Goal: Information Seeking & Learning: Learn about a topic

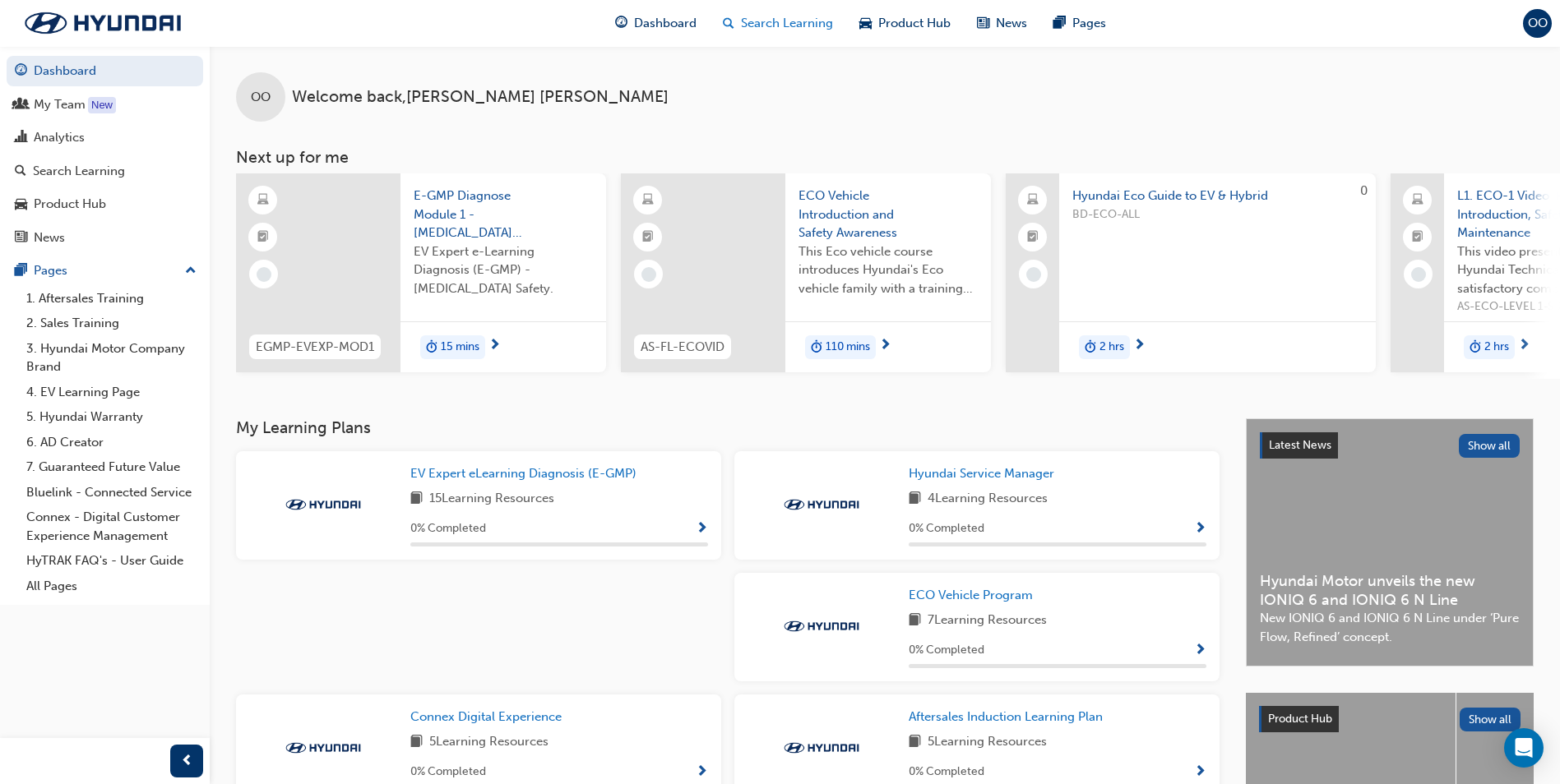
click at [785, 22] on span "Search Learning" at bounding box center [787, 23] width 92 height 19
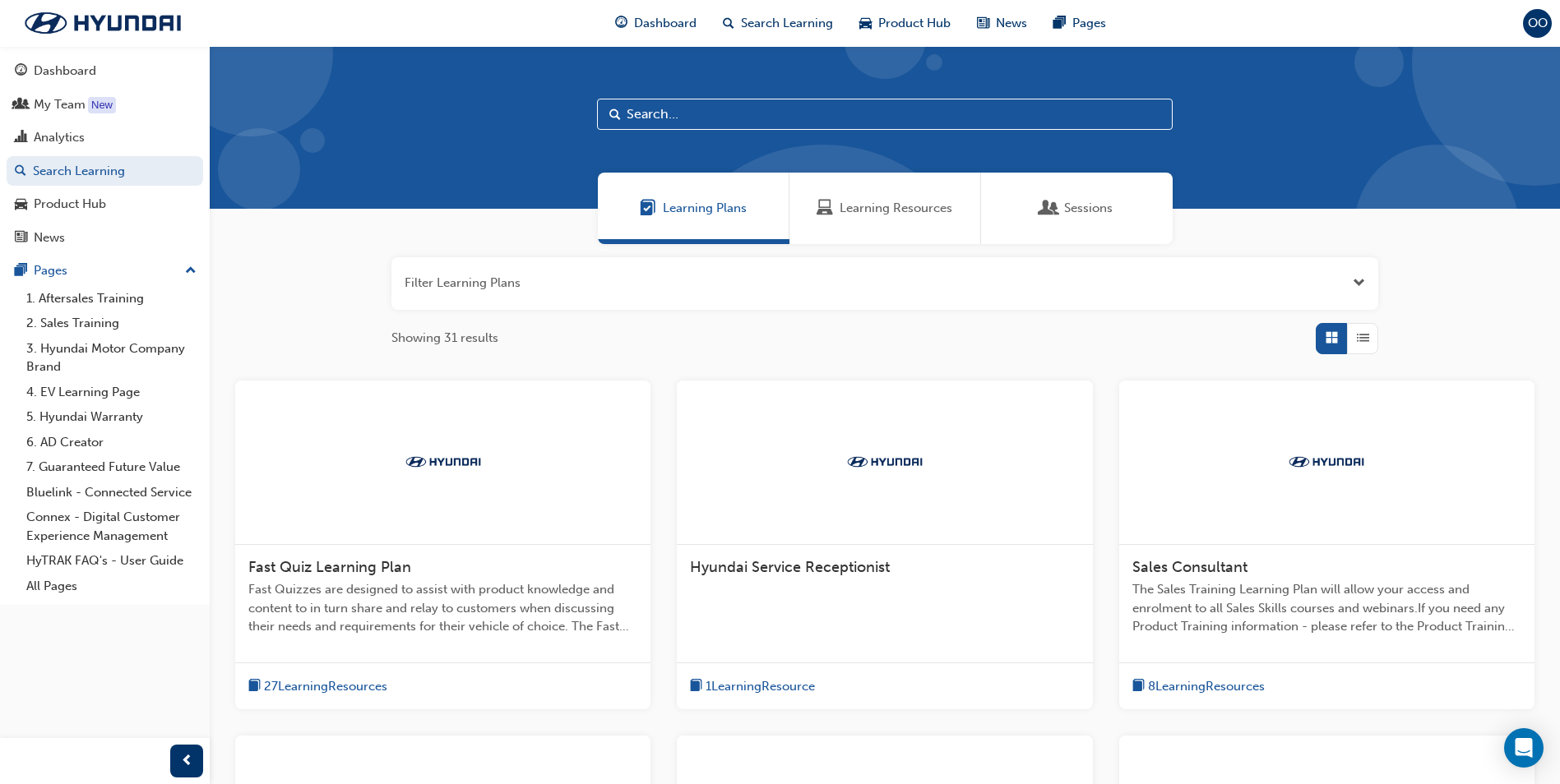
click at [1060, 207] on div "Sessions" at bounding box center [1077, 208] width 72 height 19
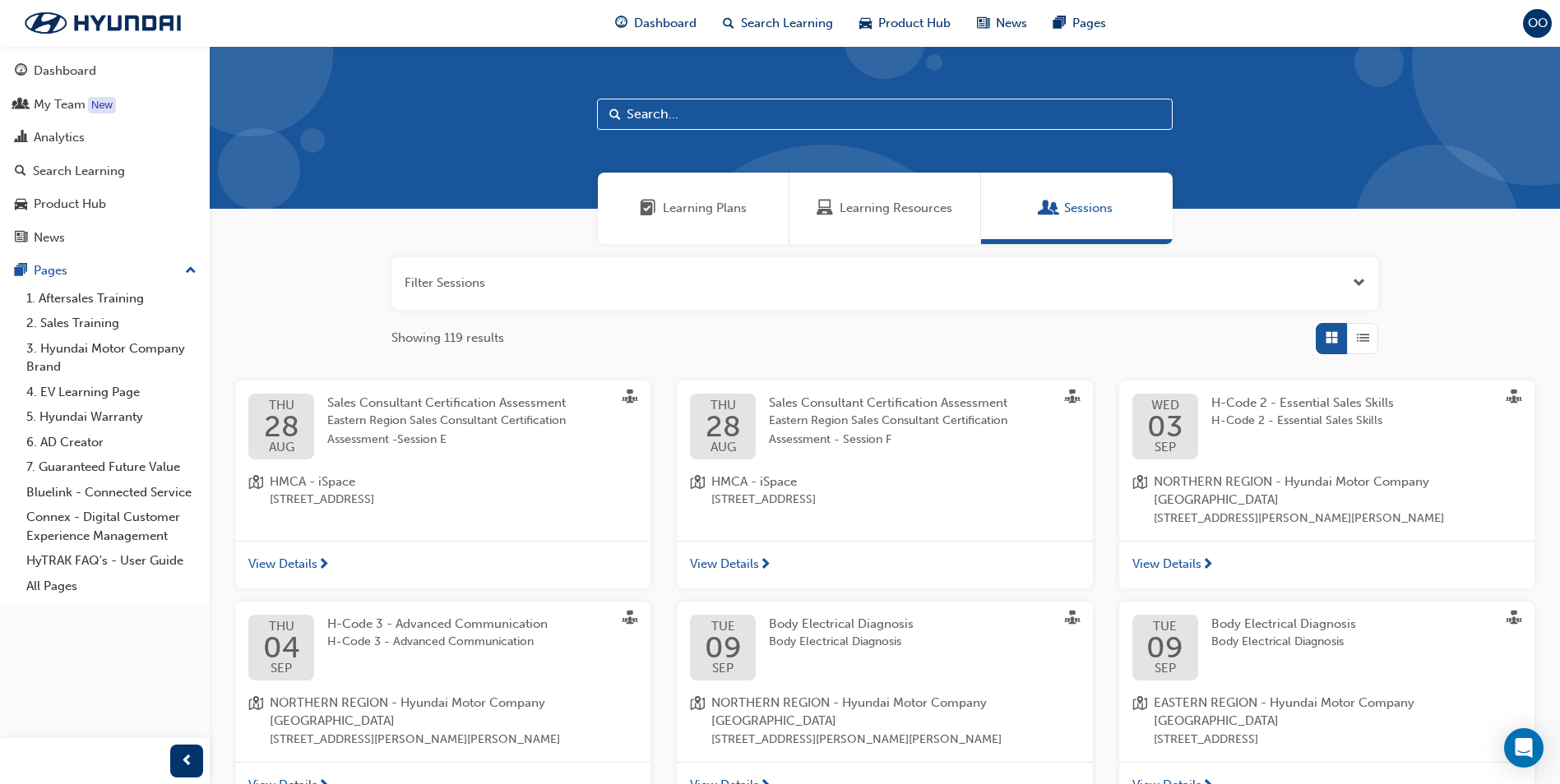
click at [838, 207] on div "Learning Resources" at bounding box center [884, 208] width 136 height 19
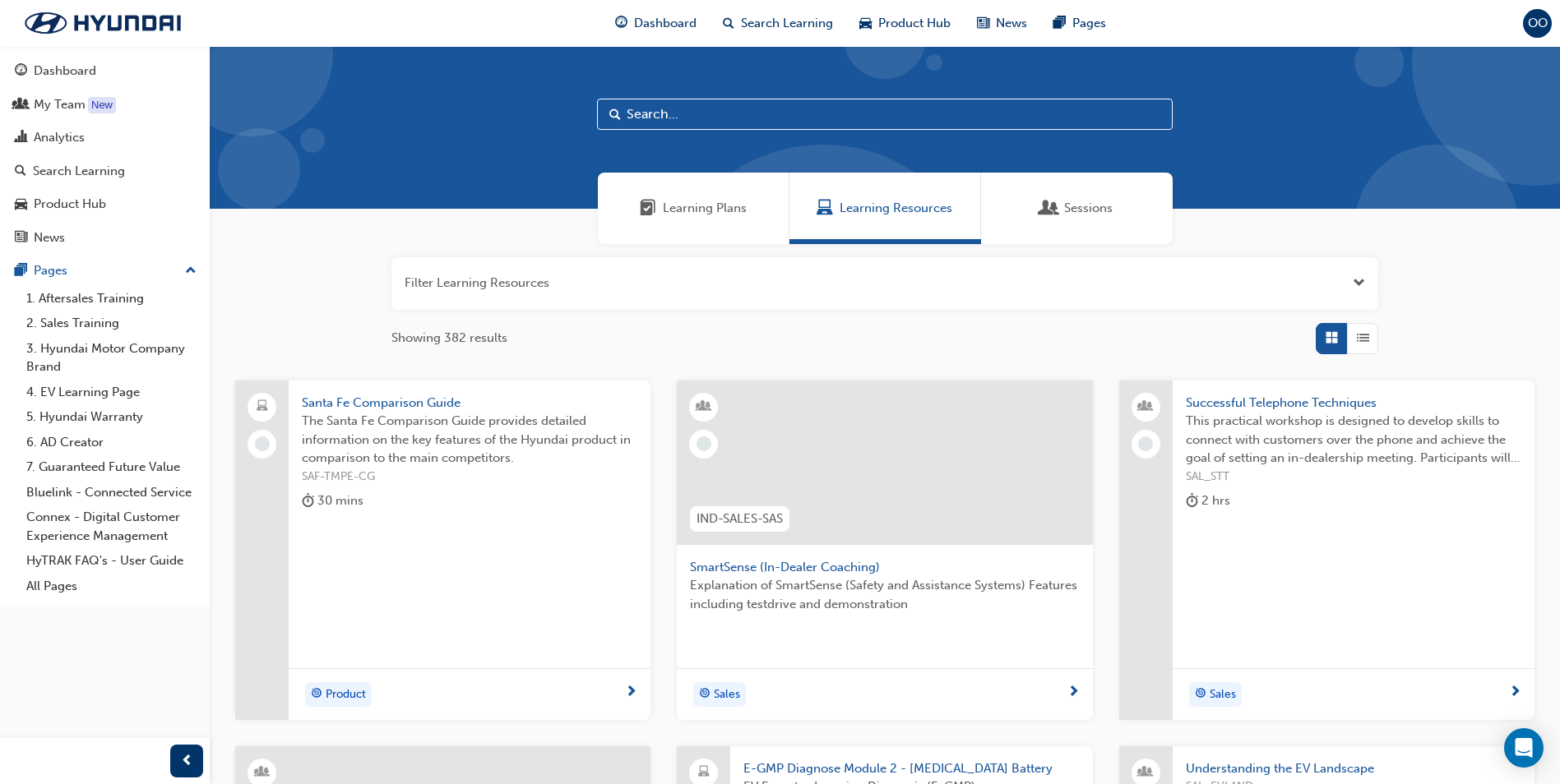
click at [686, 211] on span "Learning Plans" at bounding box center [705, 208] width 84 height 19
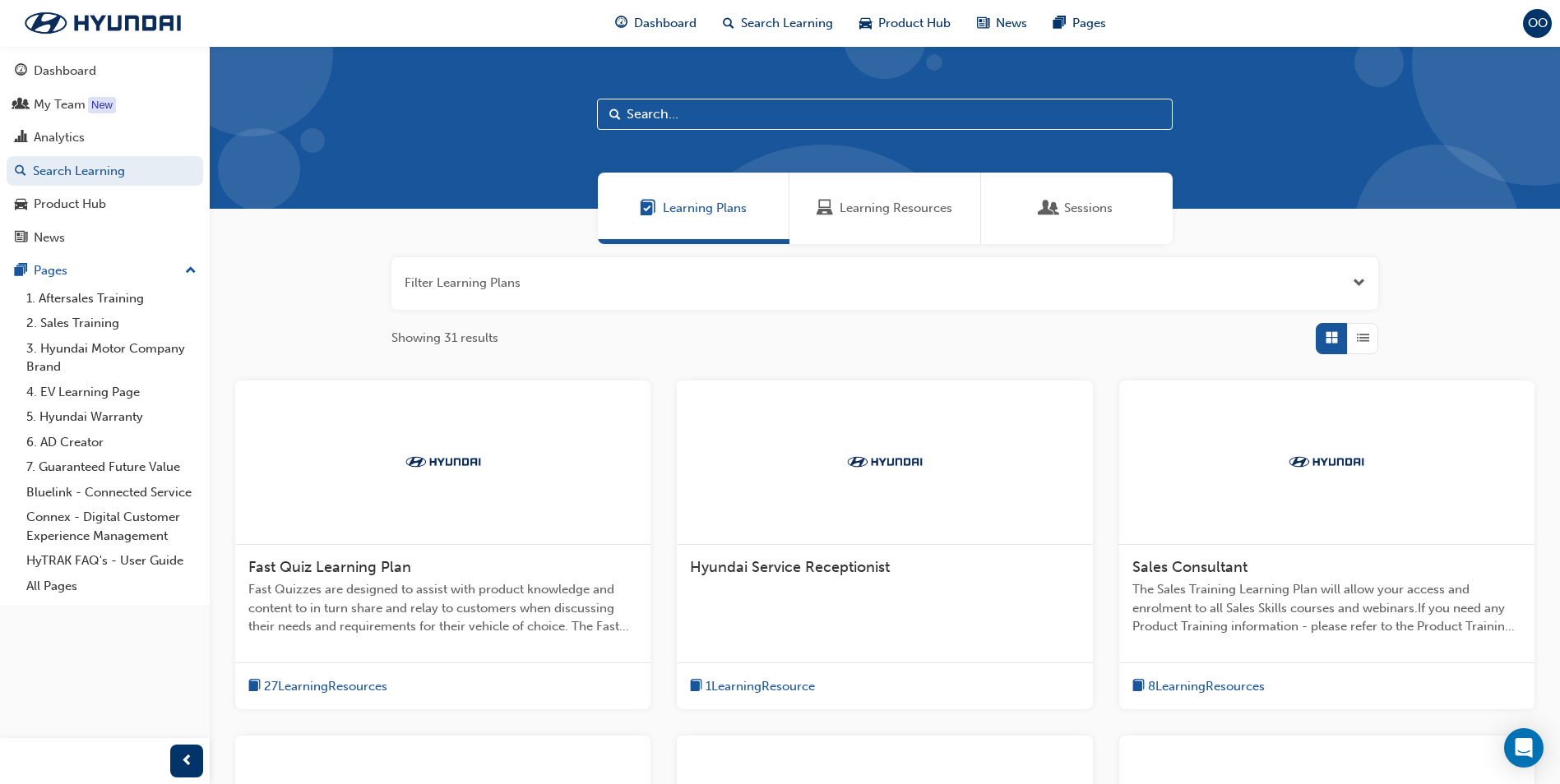
click at [738, 117] on input "text" at bounding box center [885, 113] width 575 height 31
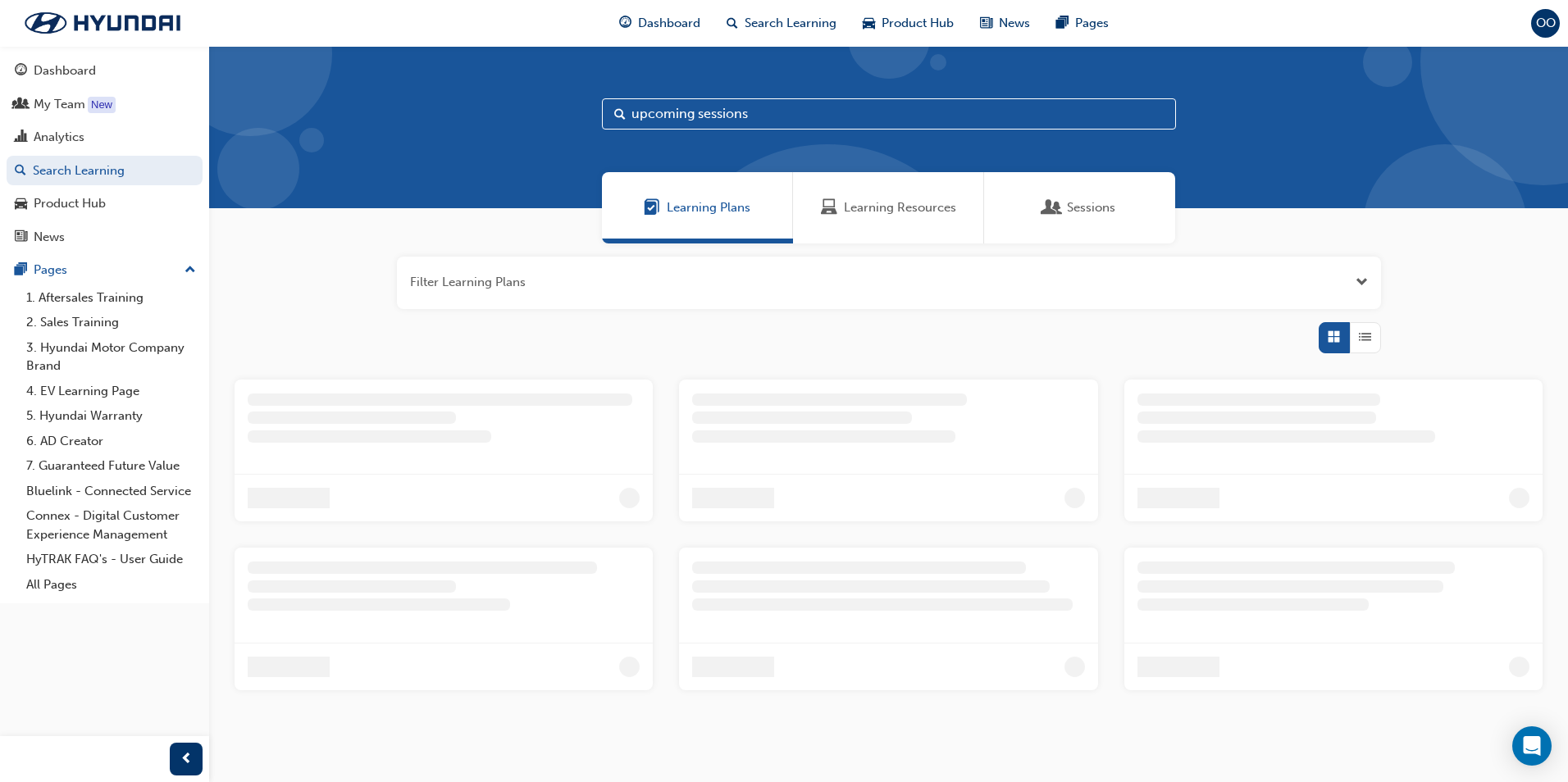
type input "upcoming sessions"
click at [812, 19] on span "Search Learning" at bounding box center [790, 23] width 92 height 19
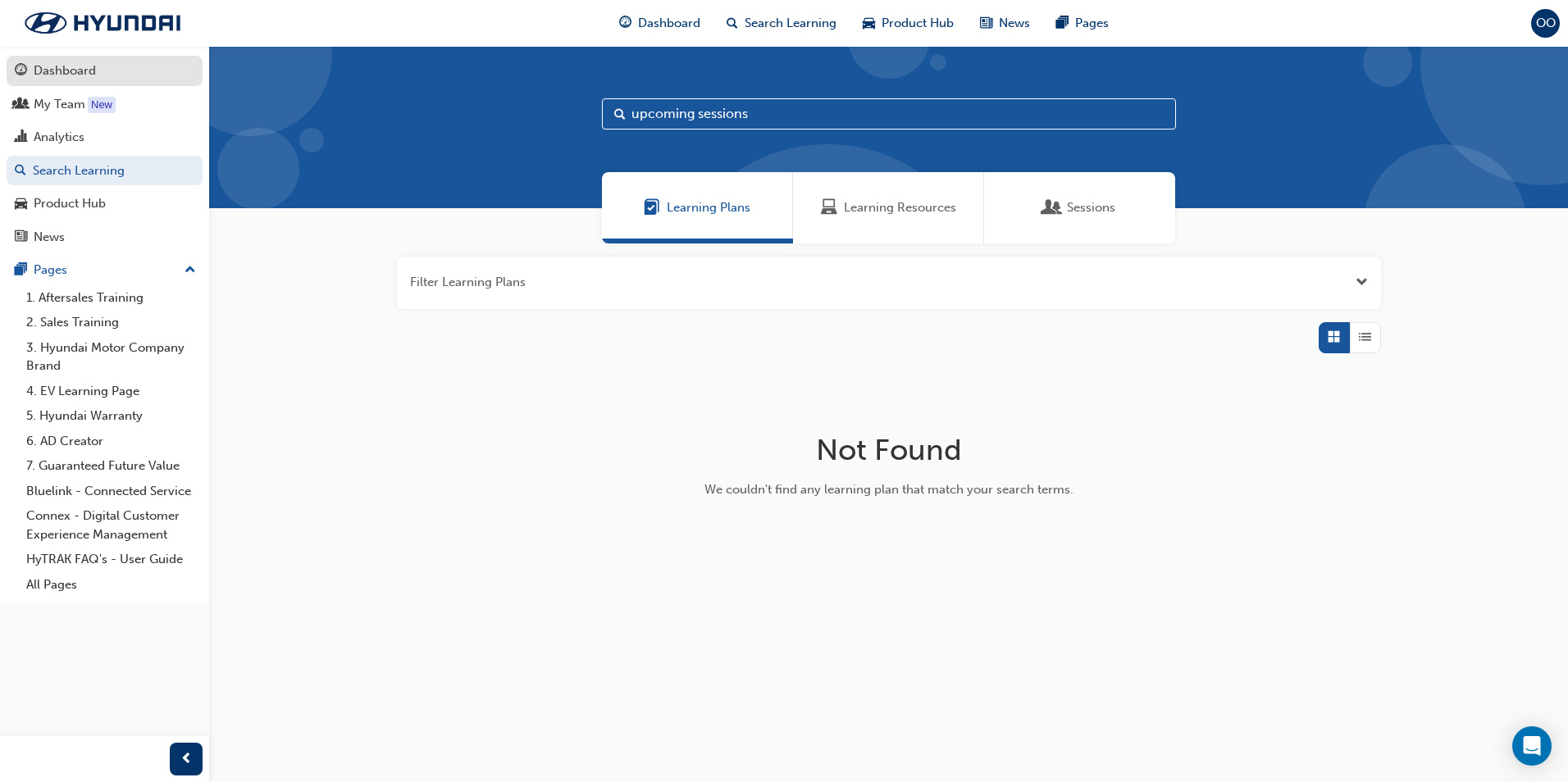
click at [69, 62] on div "Dashboard" at bounding box center [65, 71] width 63 height 19
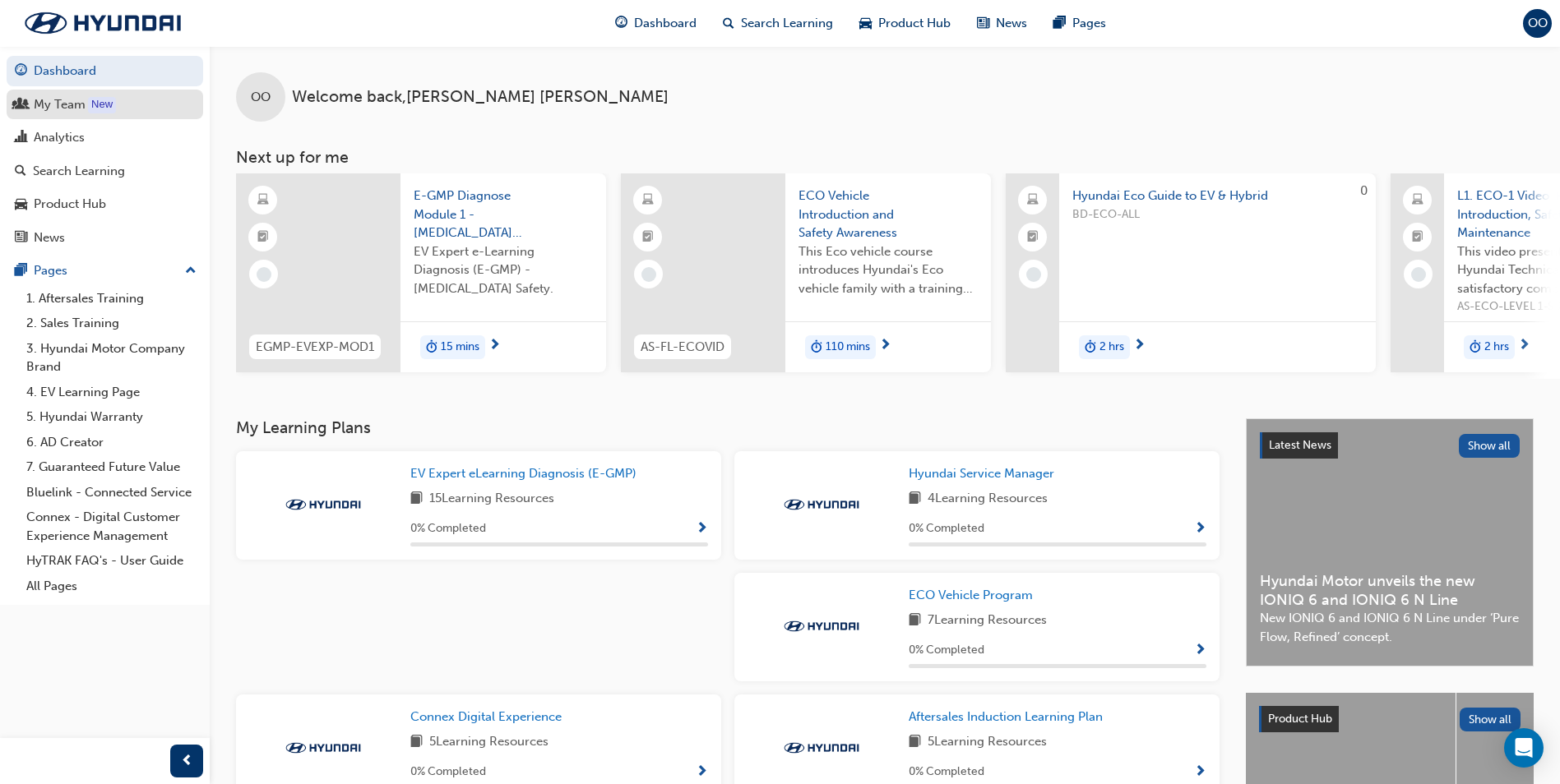
click at [76, 106] on div "My Team" at bounding box center [59, 105] width 51 height 19
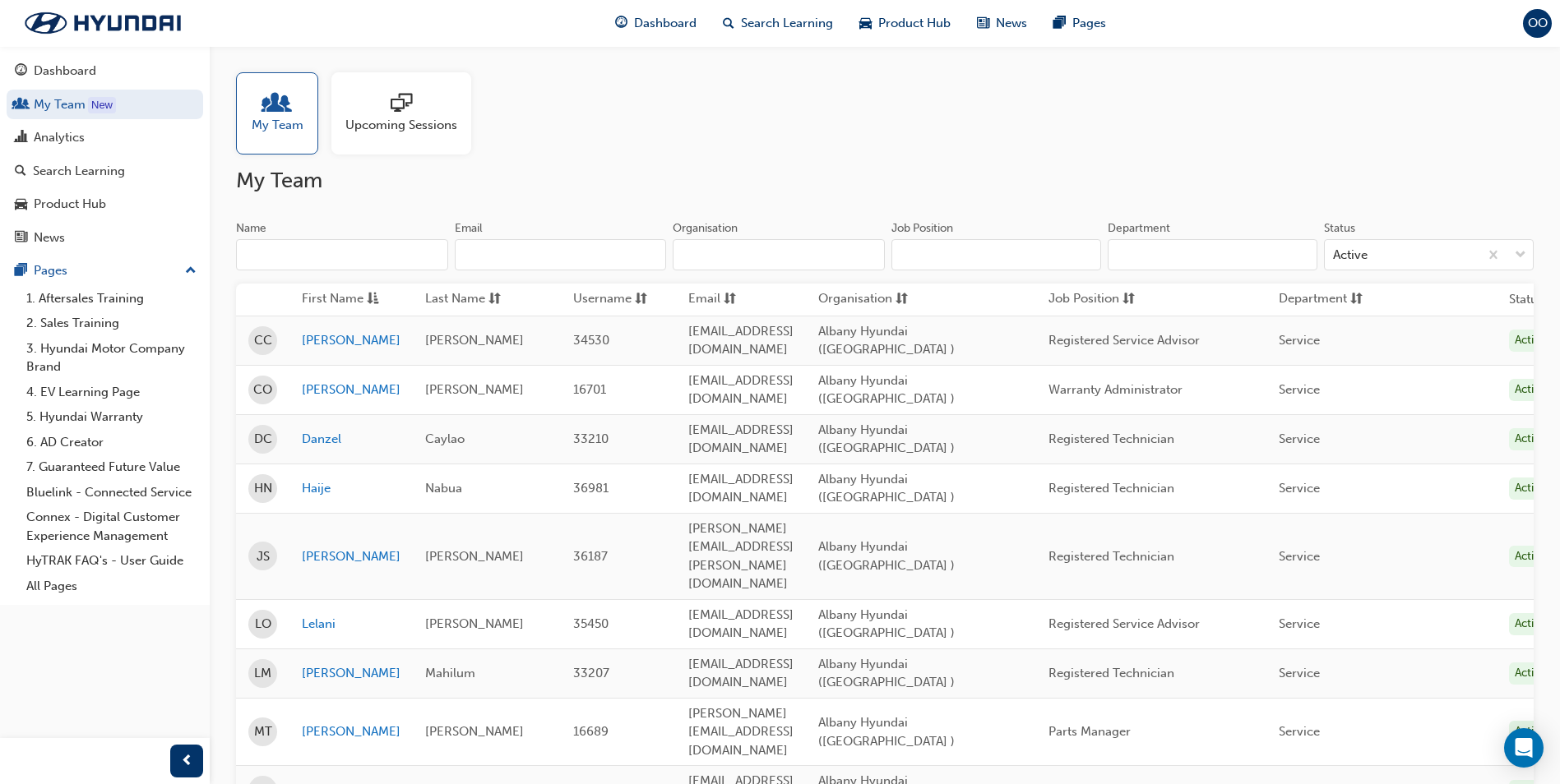
click at [415, 112] on div at bounding box center [402, 105] width 112 height 23
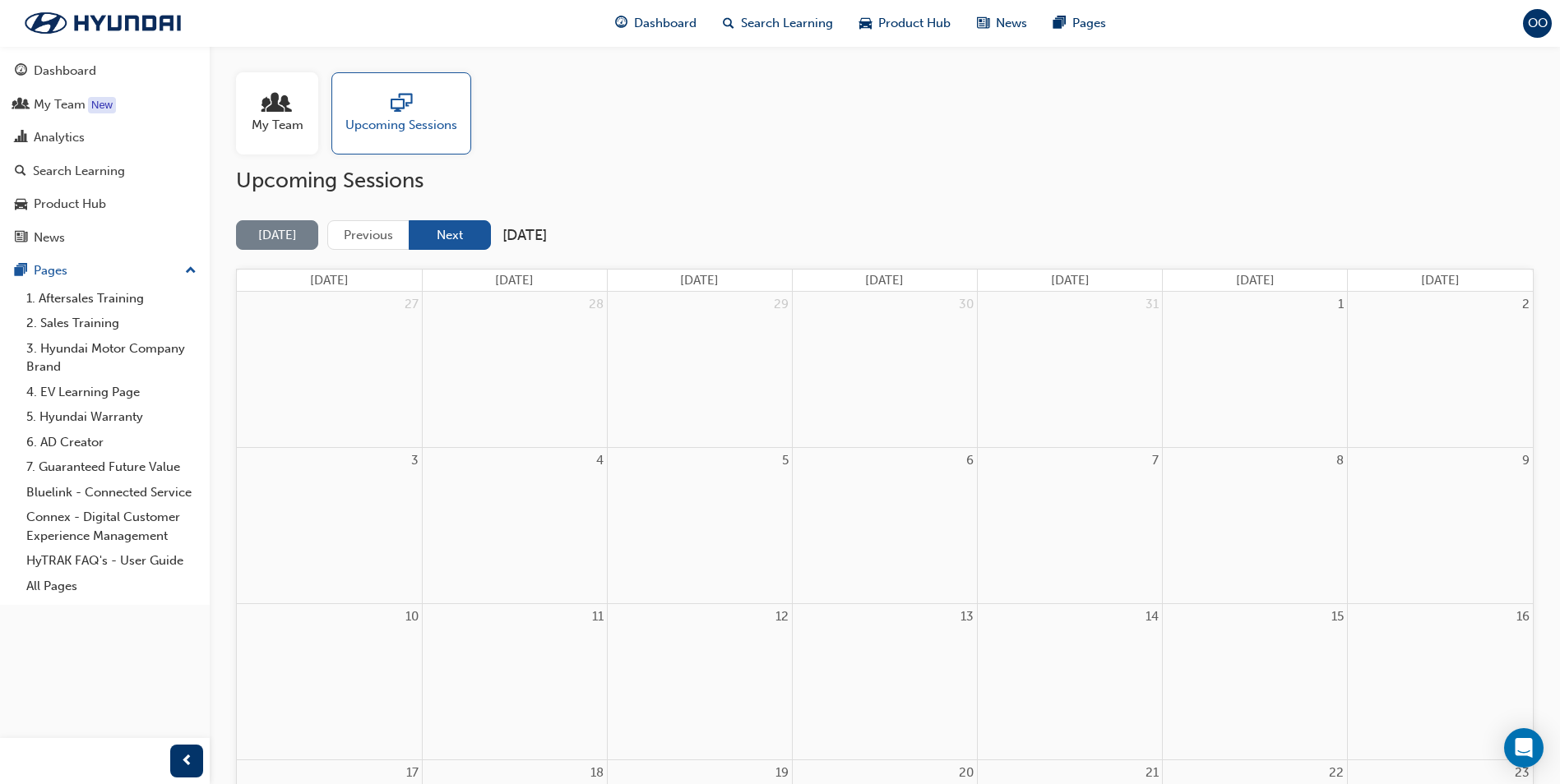
click at [458, 232] on button "Next" at bounding box center [449, 236] width 82 height 30
click at [277, 108] on span "people-icon" at bounding box center [277, 105] width 21 height 23
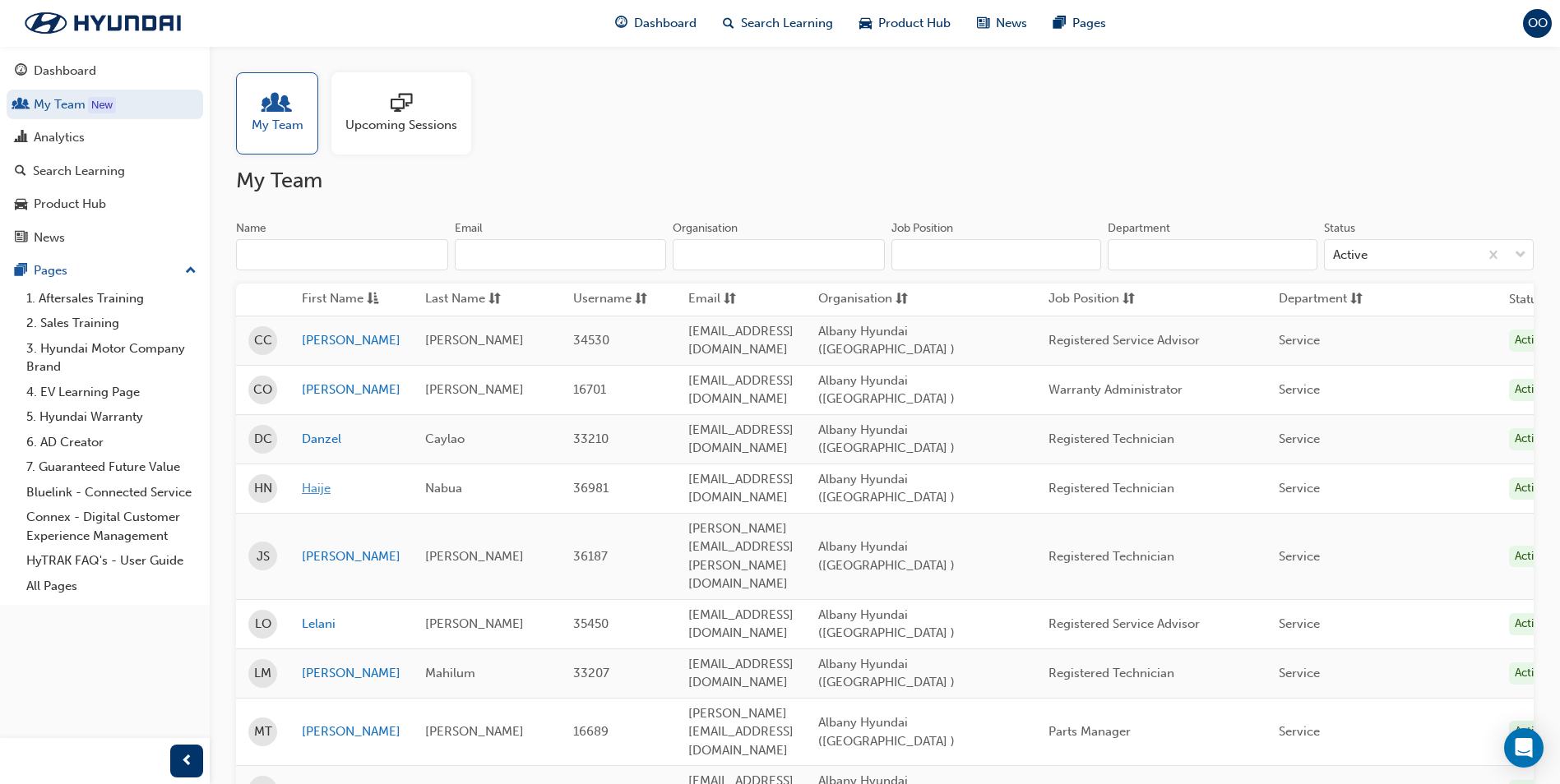
click at [324, 479] on link "Haije" at bounding box center [350, 488] width 98 height 19
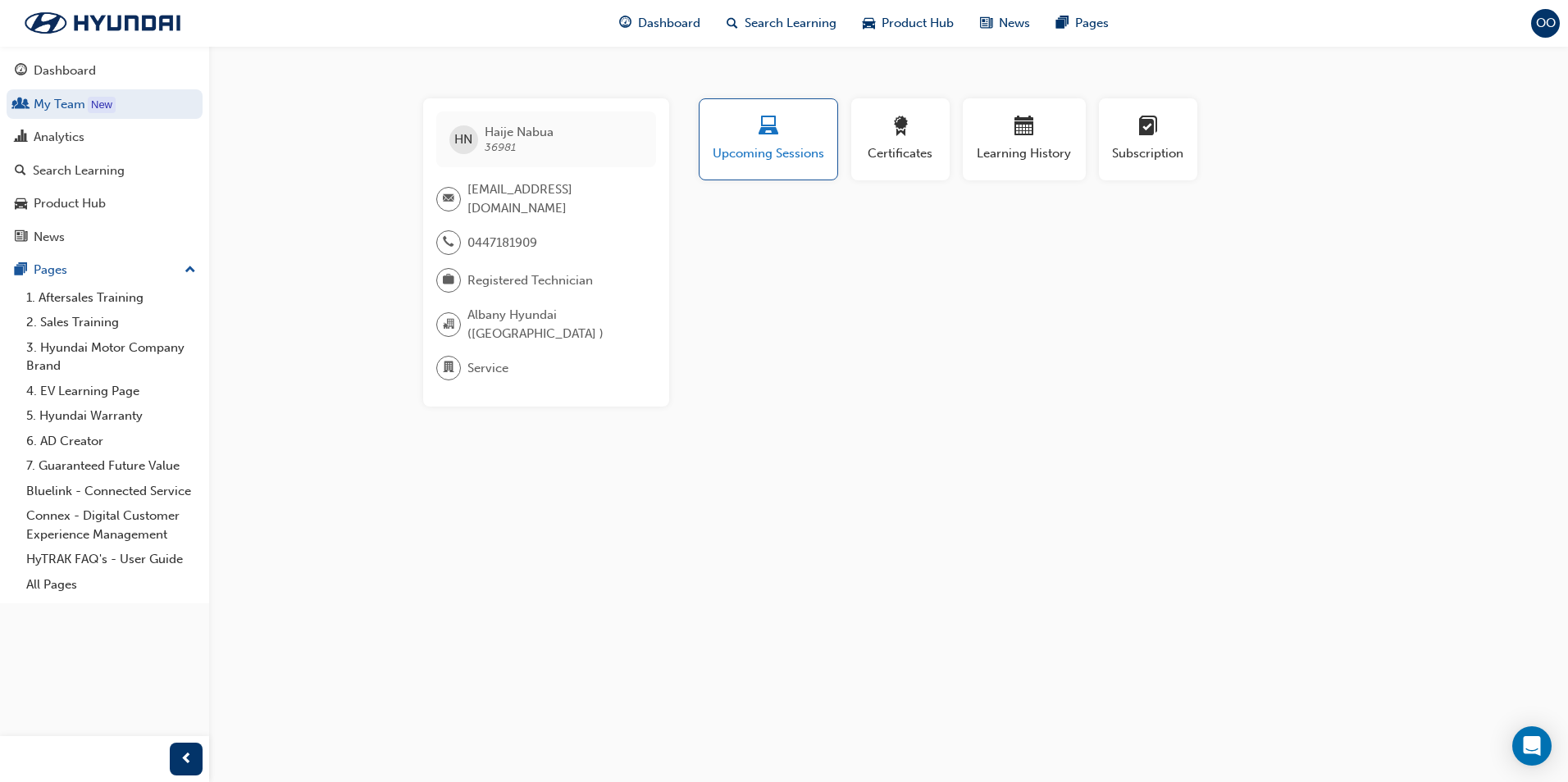
click at [783, 125] on div "button" at bounding box center [768, 129] width 113 height 26
click at [1027, 137] on span "calendar-icon" at bounding box center [1024, 127] width 19 height 22
click at [345, 275] on div "HN Haije Nabua 36981 [EMAIL_ADDRESS][DOMAIN_NAME] 0447181909 Registered Technic…" at bounding box center [784, 391] width 1568 height 782
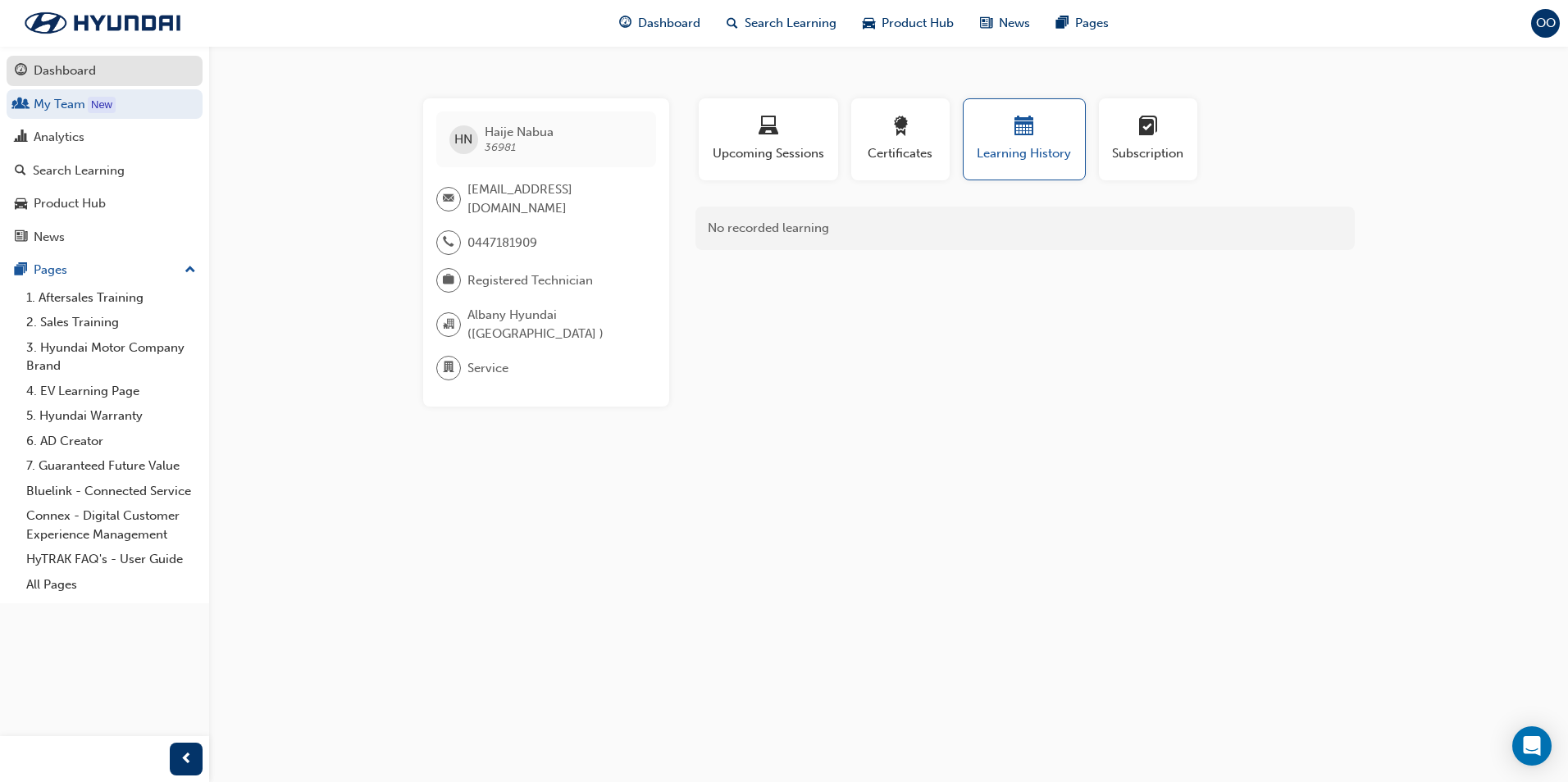
click at [71, 68] on div "Dashboard" at bounding box center [65, 71] width 63 height 19
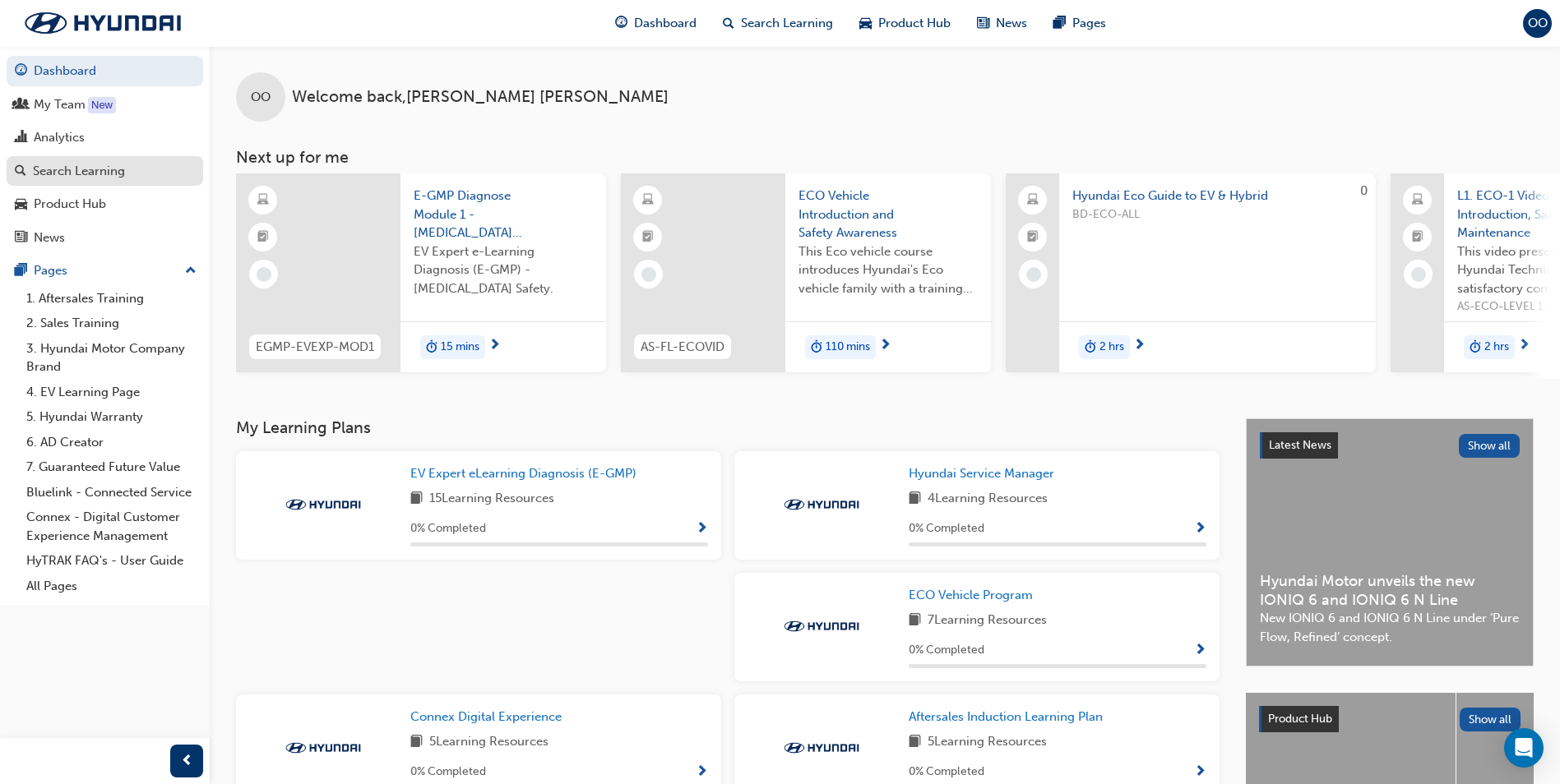
click at [115, 168] on div "Search Learning" at bounding box center [79, 171] width 92 height 19
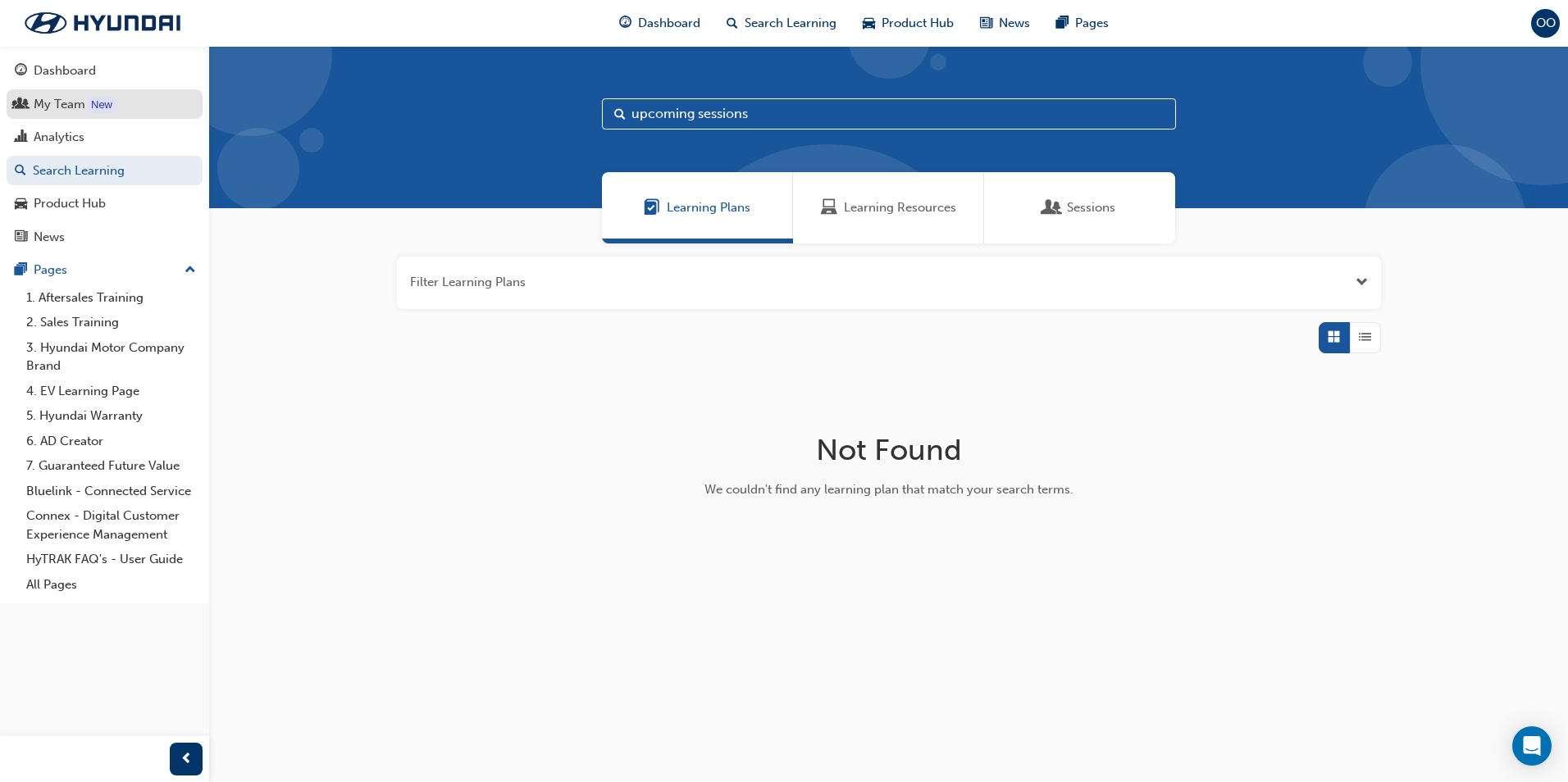
click at [60, 102] on div "My Team" at bounding box center [59, 104] width 51 height 19
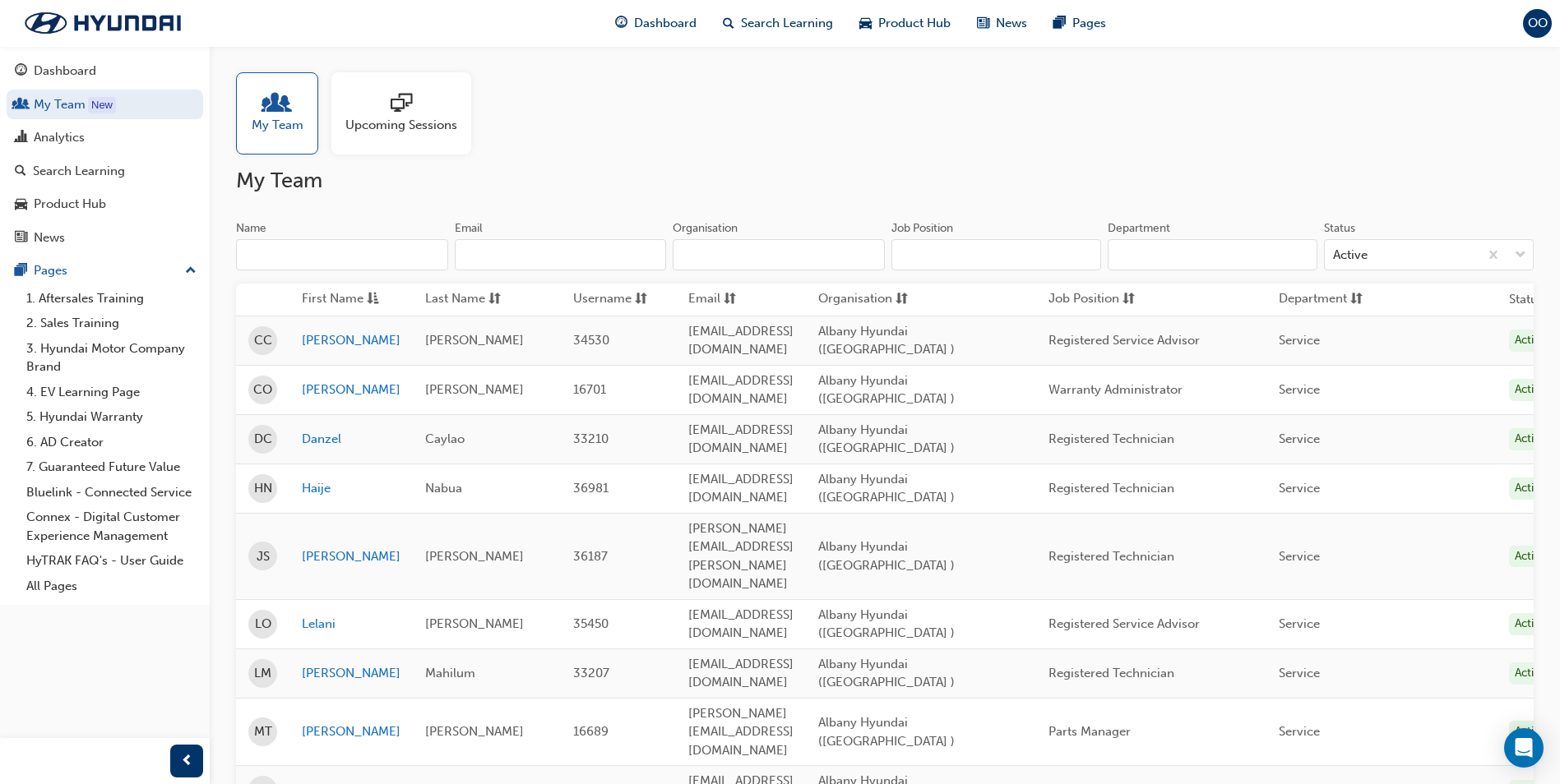
click at [384, 106] on div at bounding box center [402, 105] width 112 height 23
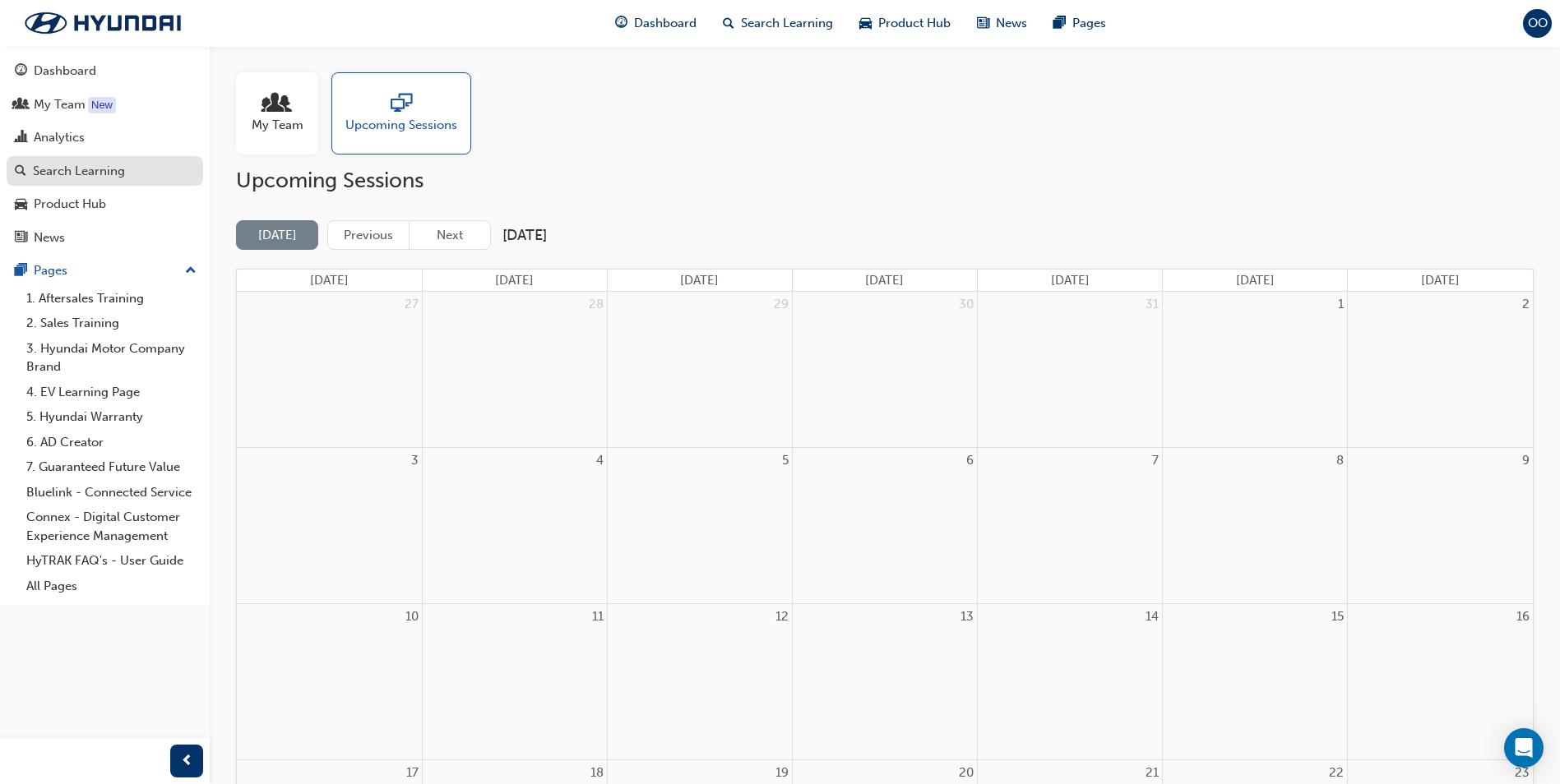
click at [88, 165] on div "Search Learning" at bounding box center [79, 171] width 92 height 19
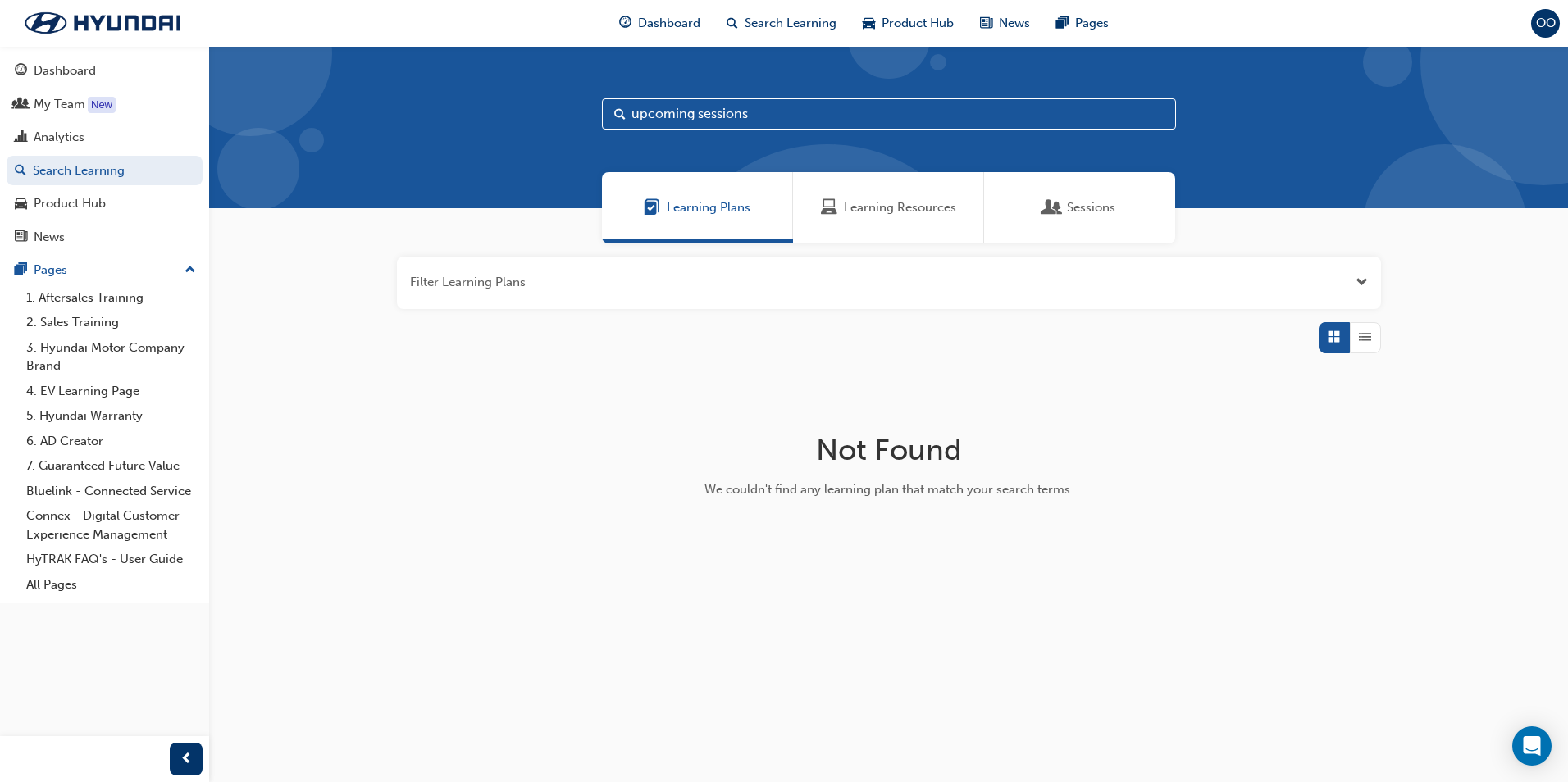
drag, startPoint x: 811, startPoint y: 114, endPoint x: 369, endPoint y: 120, distance: 442.0
click at [369, 120] on div "upcoming sessions" at bounding box center [888, 127] width 1359 height 163
type input "western"
click at [1359, 345] on span "List" at bounding box center [1365, 337] width 12 height 19
click at [1336, 339] on span "Grid" at bounding box center [1334, 337] width 12 height 19
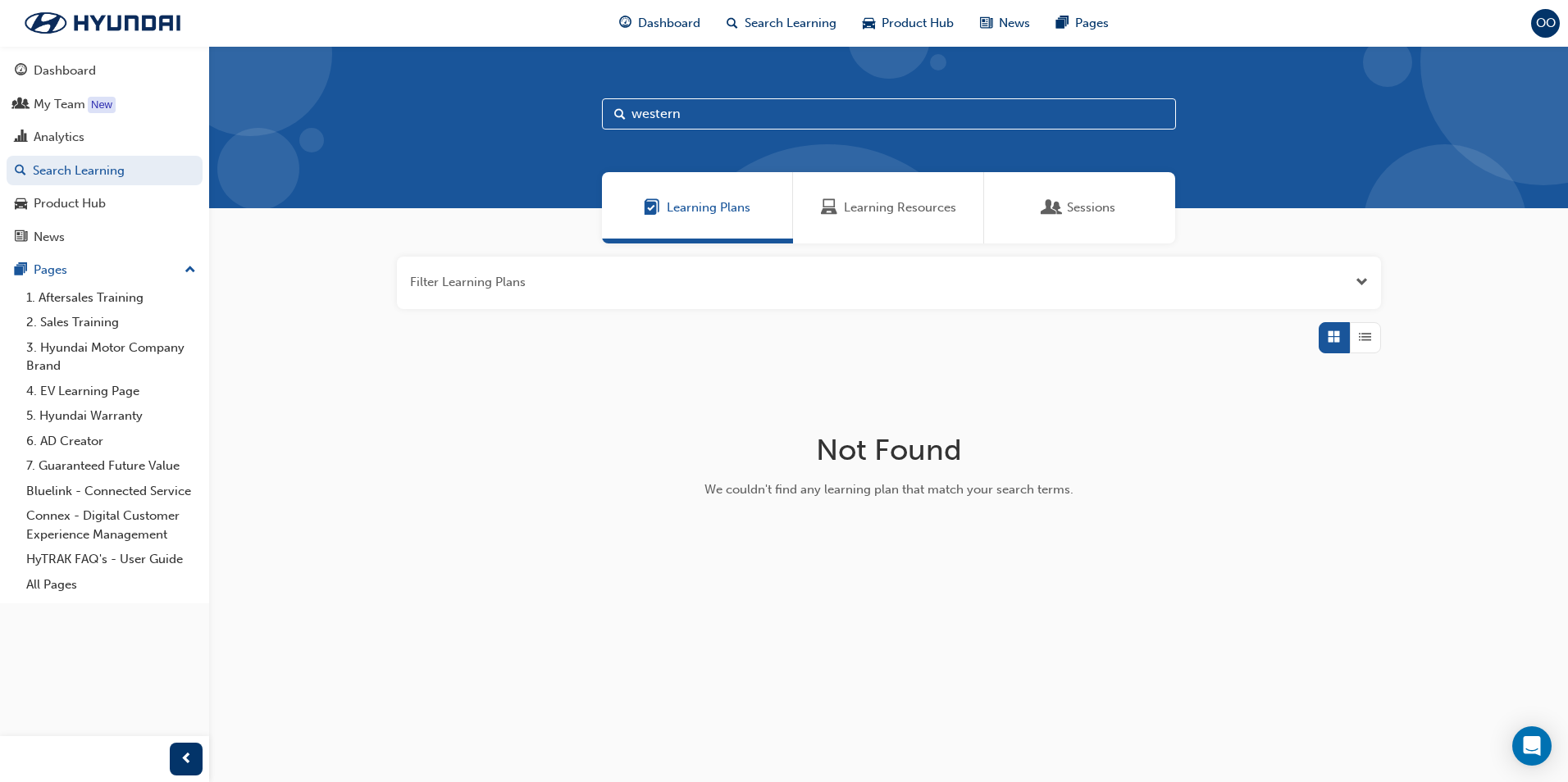
drag, startPoint x: 757, startPoint y: 118, endPoint x: 578, endPoint y: 117, distance: 179.0
click at [578, 117] on div "western" at bounding box center [888, 127] width 1359 height 163
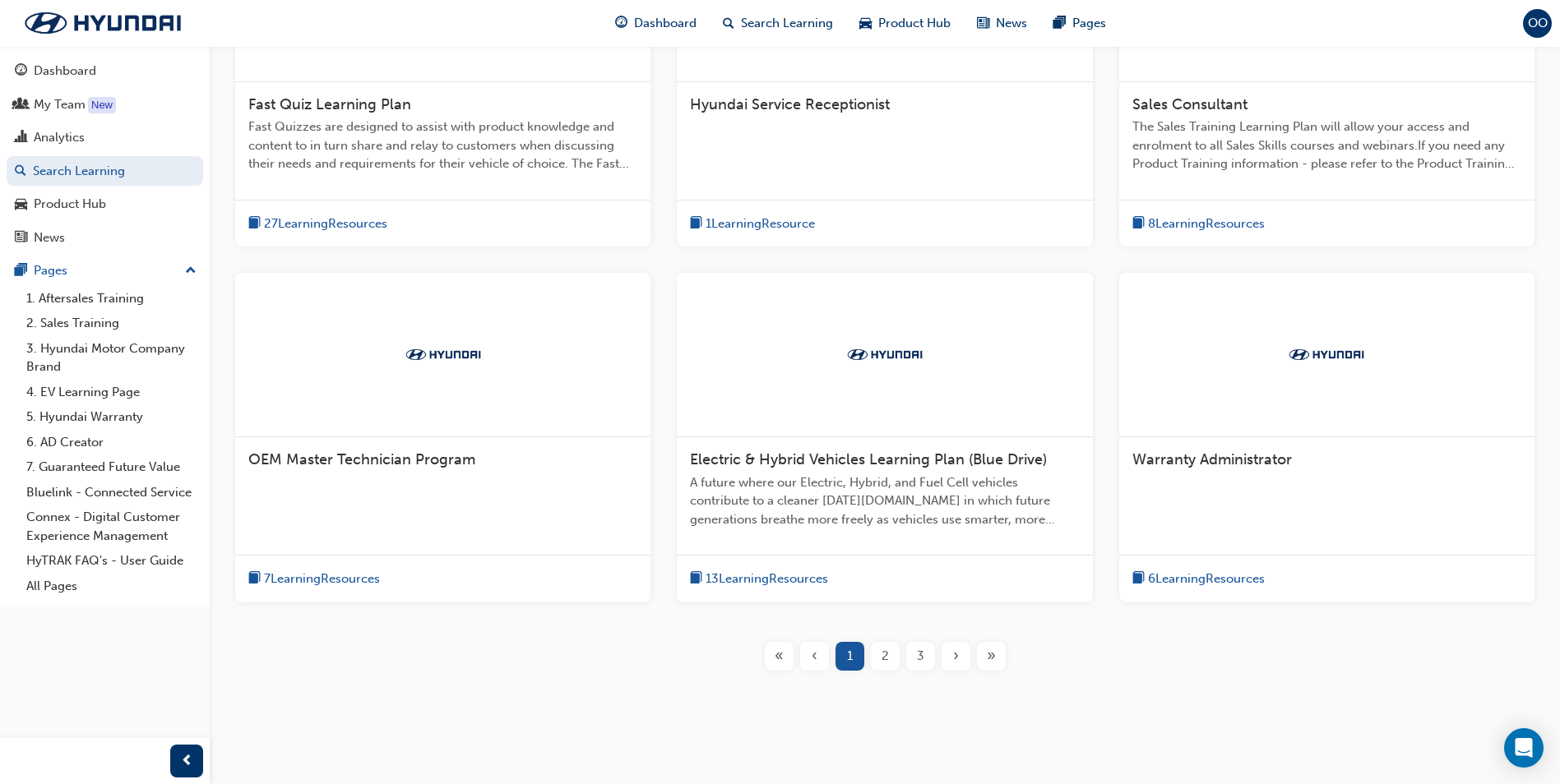
scroll to position [483, 0]
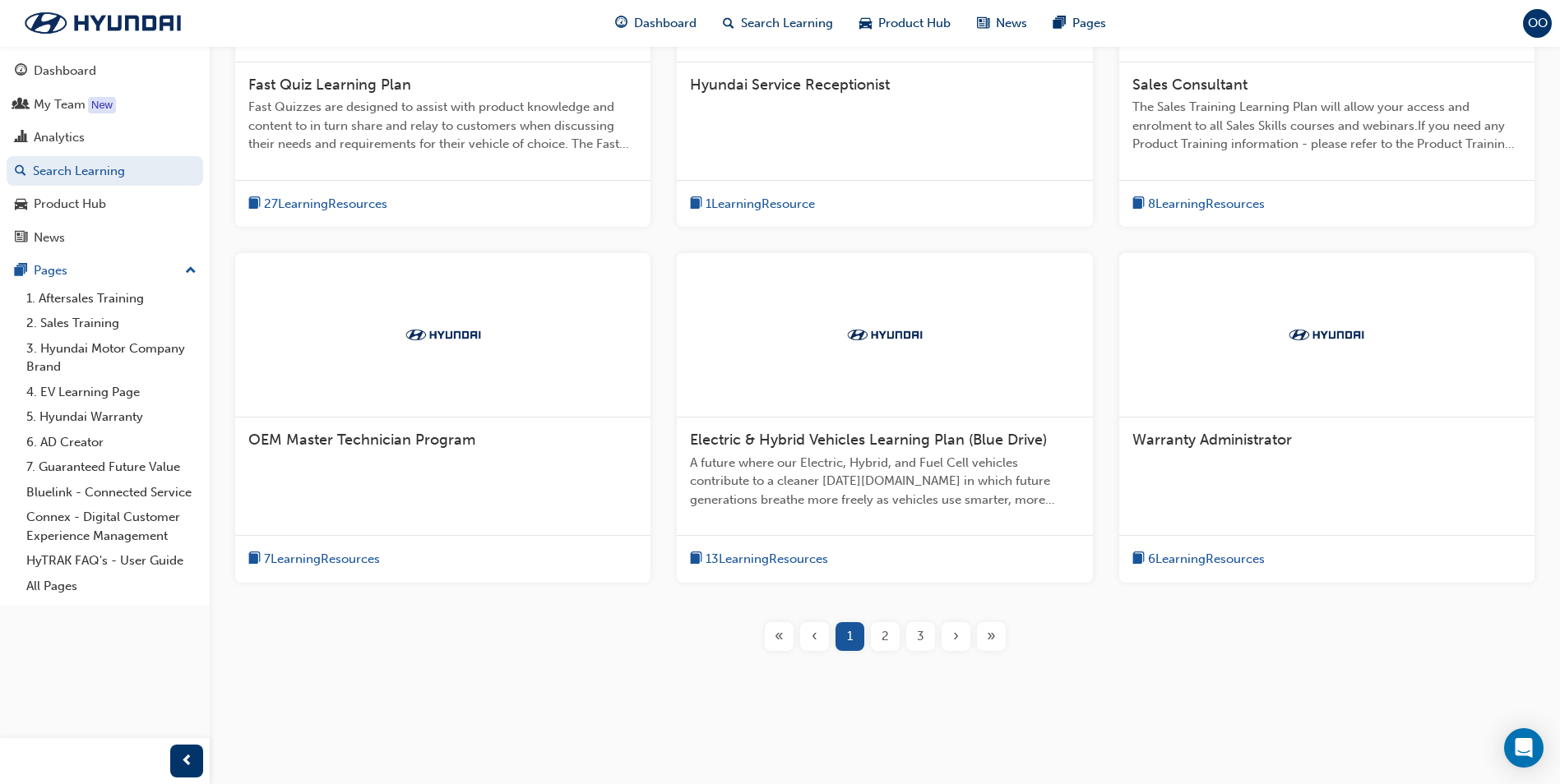
click at [421, 343] on img at bounding box center [443, 334] width 90 height 17
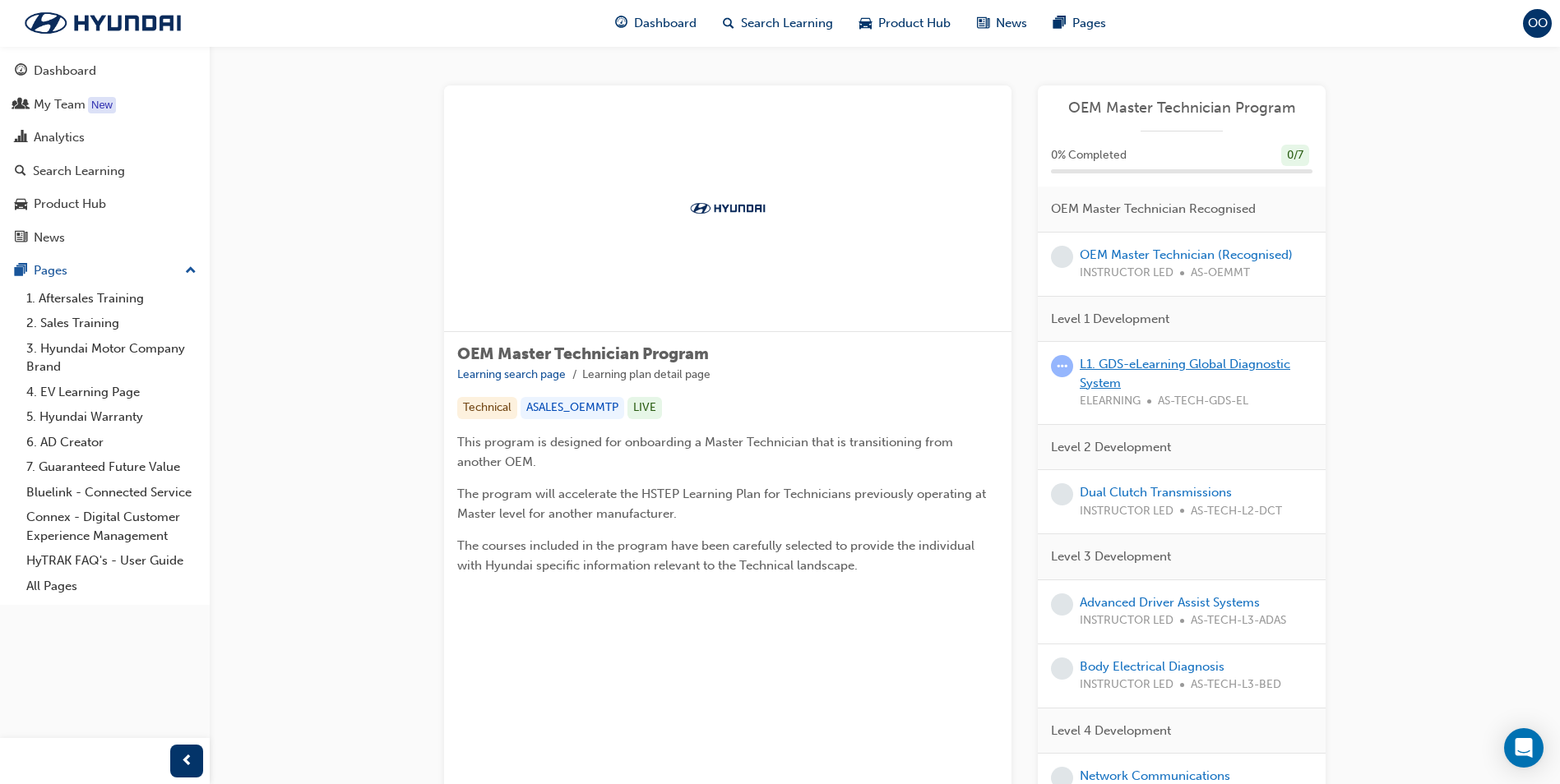
click at [1199, 367] on link "L1. GDS-eLearning Global Diagnostic System" at bounding box center [1185, 374] width 211 height 34
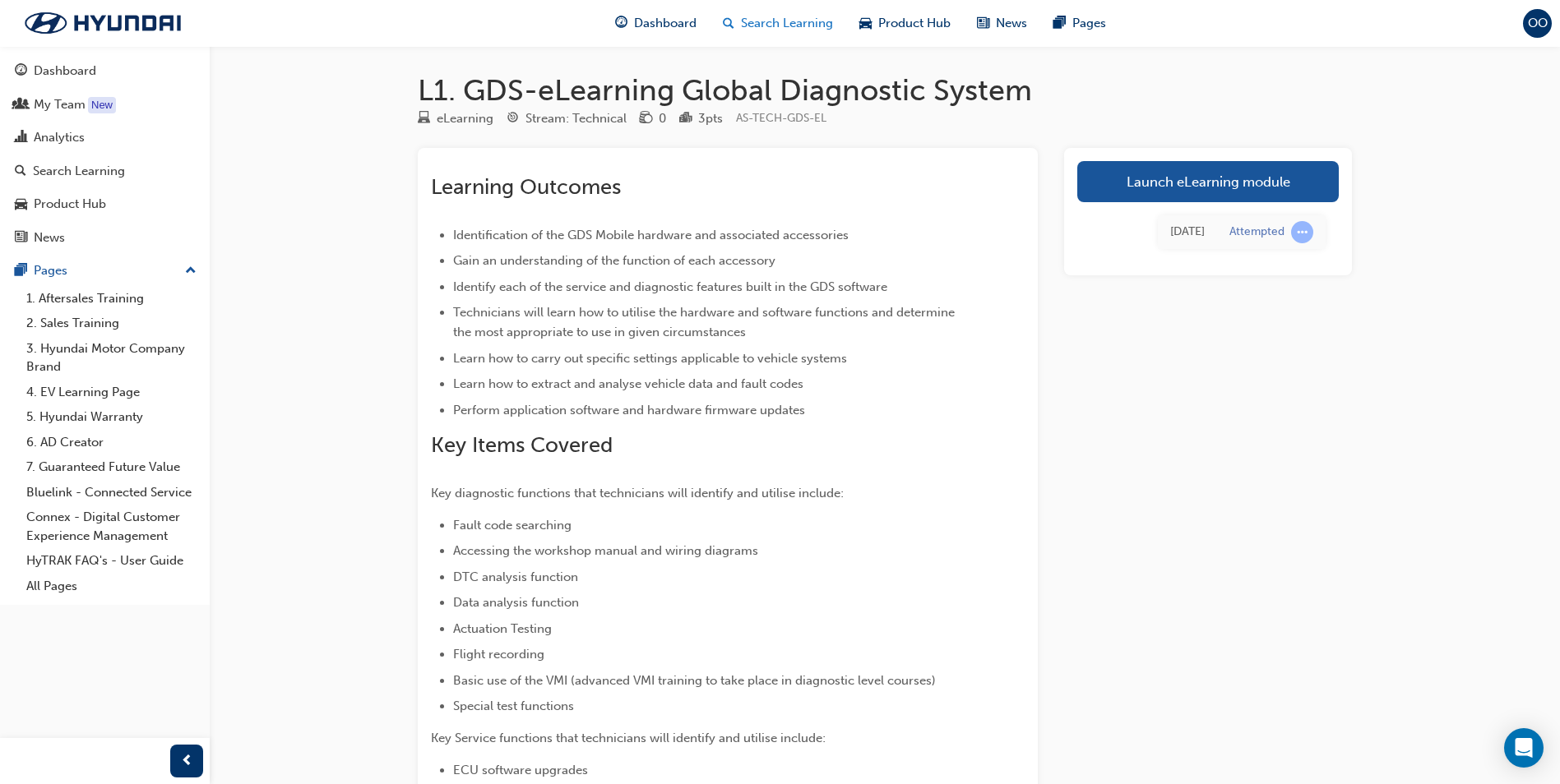
click at [748, 26] on span "Search Learning" at bounding box center [787, 23] width 92 height 19
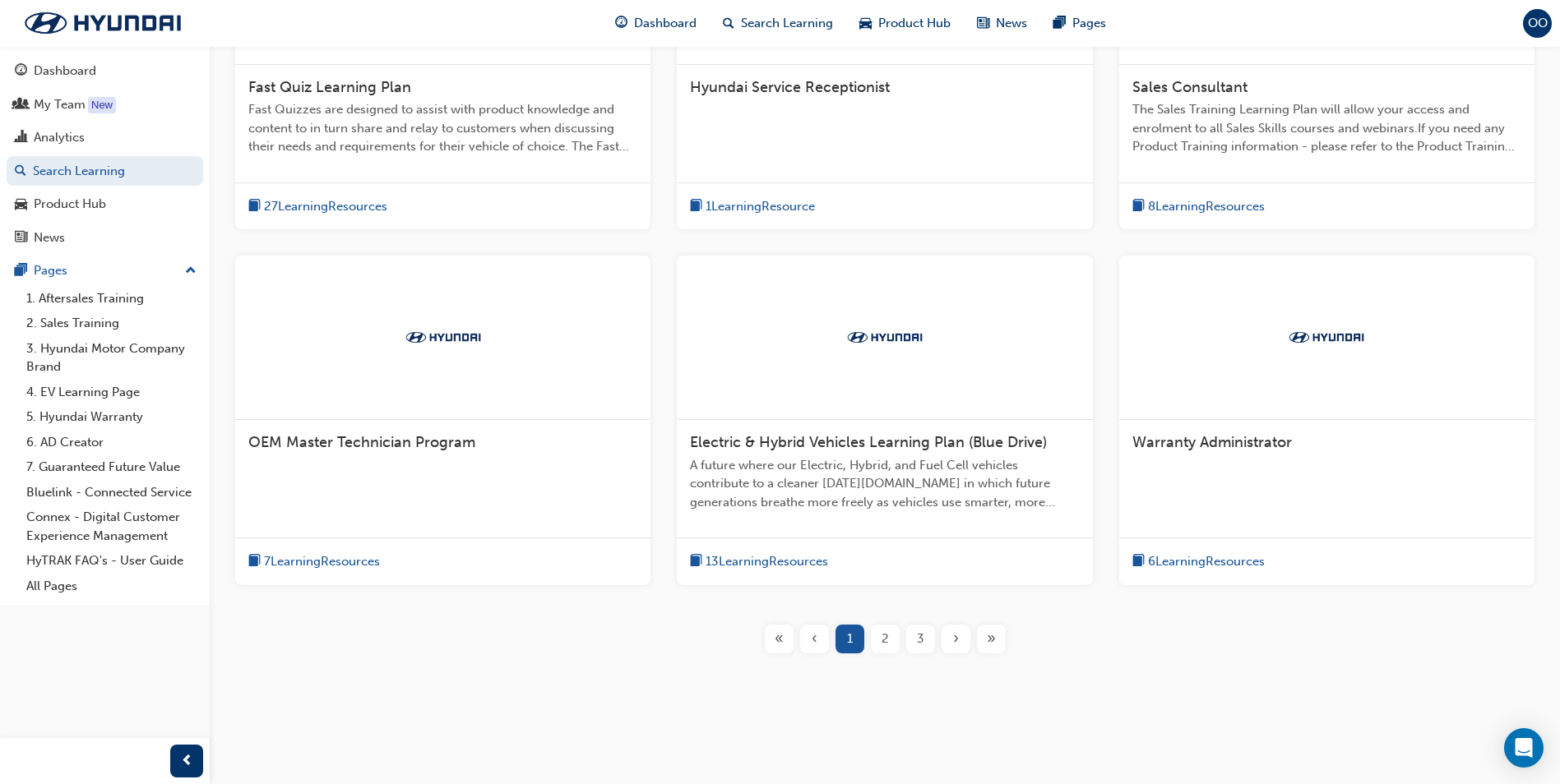
scroll to position [483, 0]
click at [889, 640] on div "2" at bounding box center [885, 636] width 28 height 28
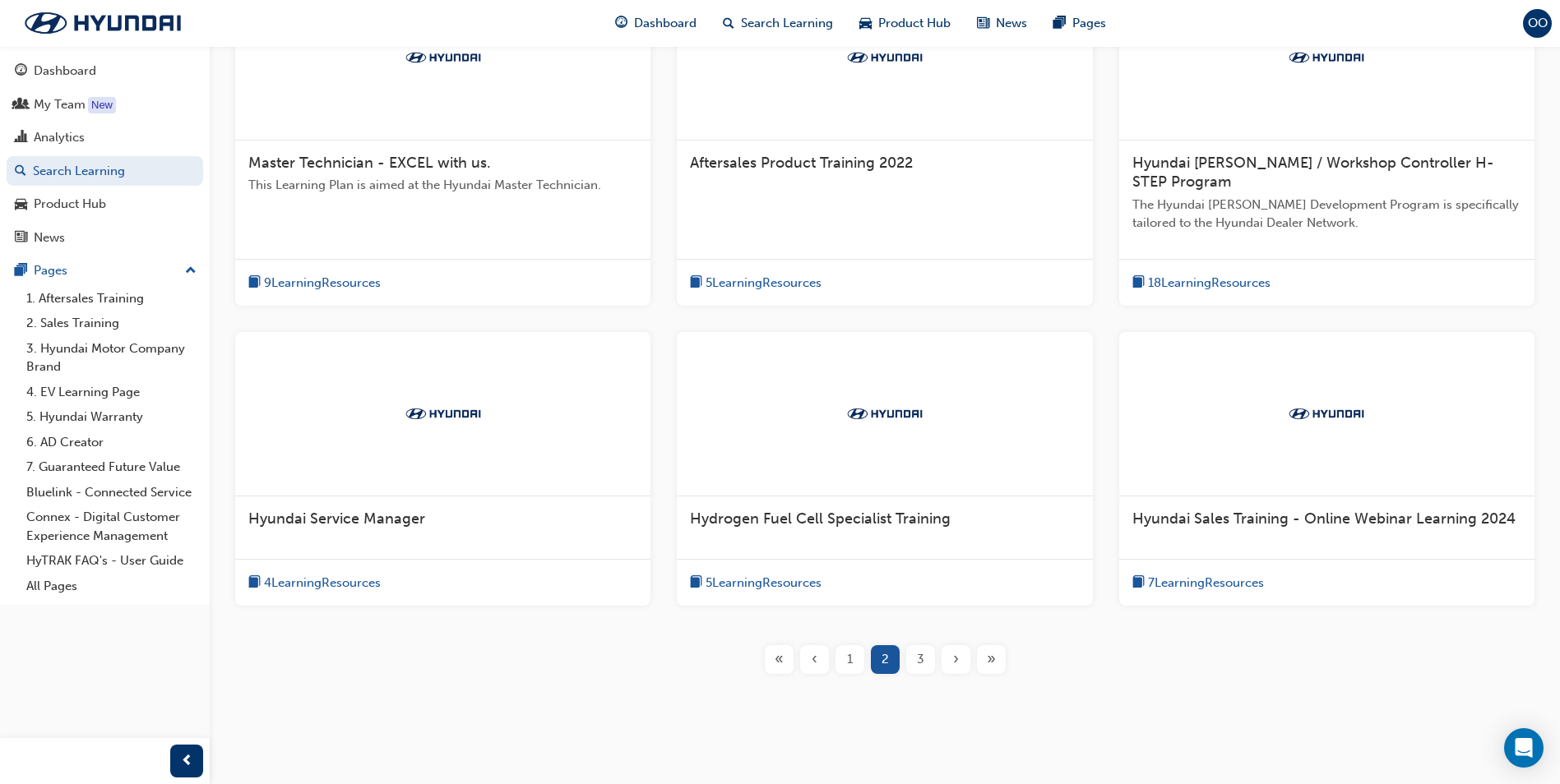
scroll to position [427, 0]
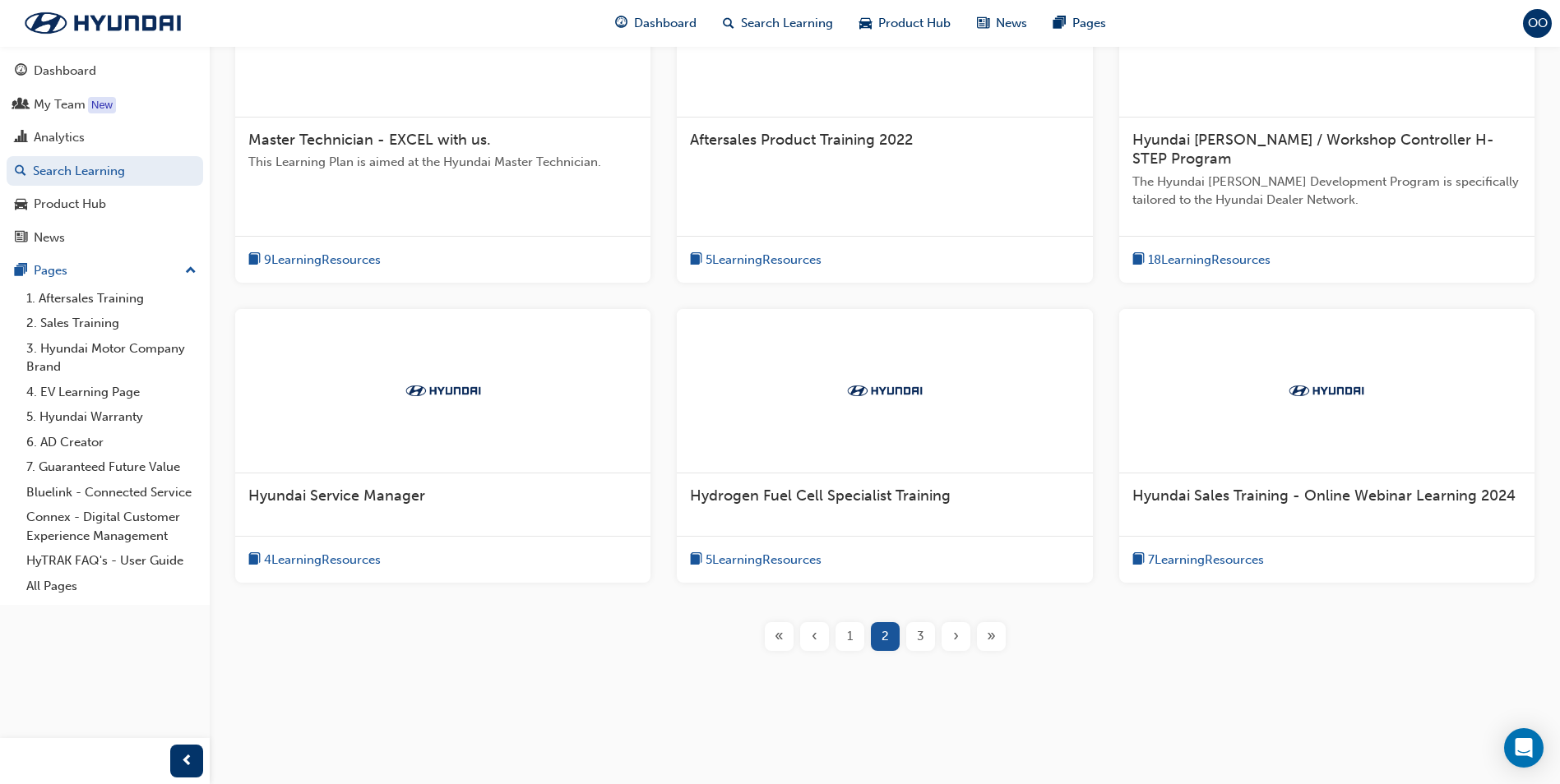
click at [923, 638] on span "3" at bounding box center [920, 636] width 7 height 19
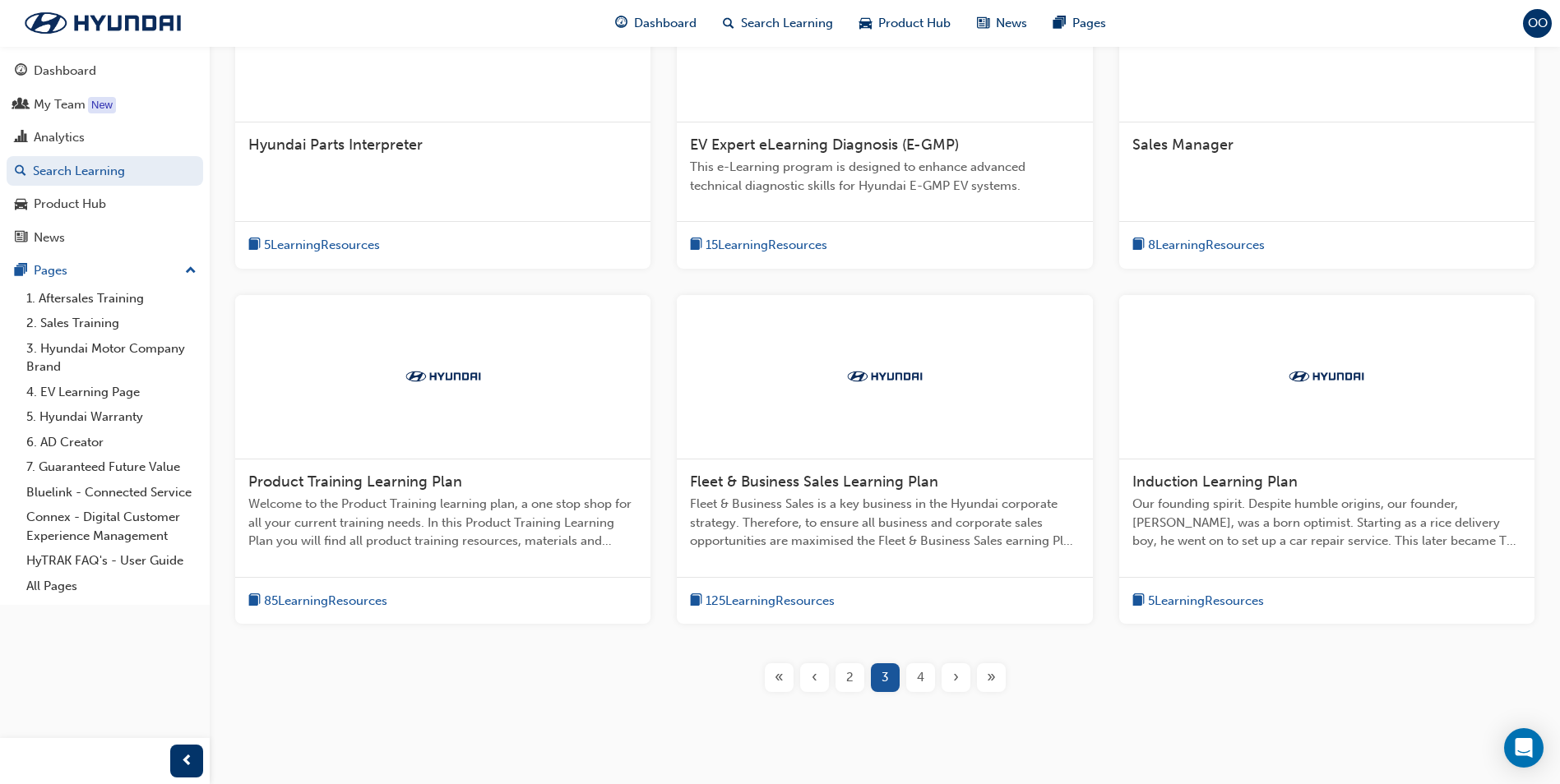
scroll to position [427, 0]
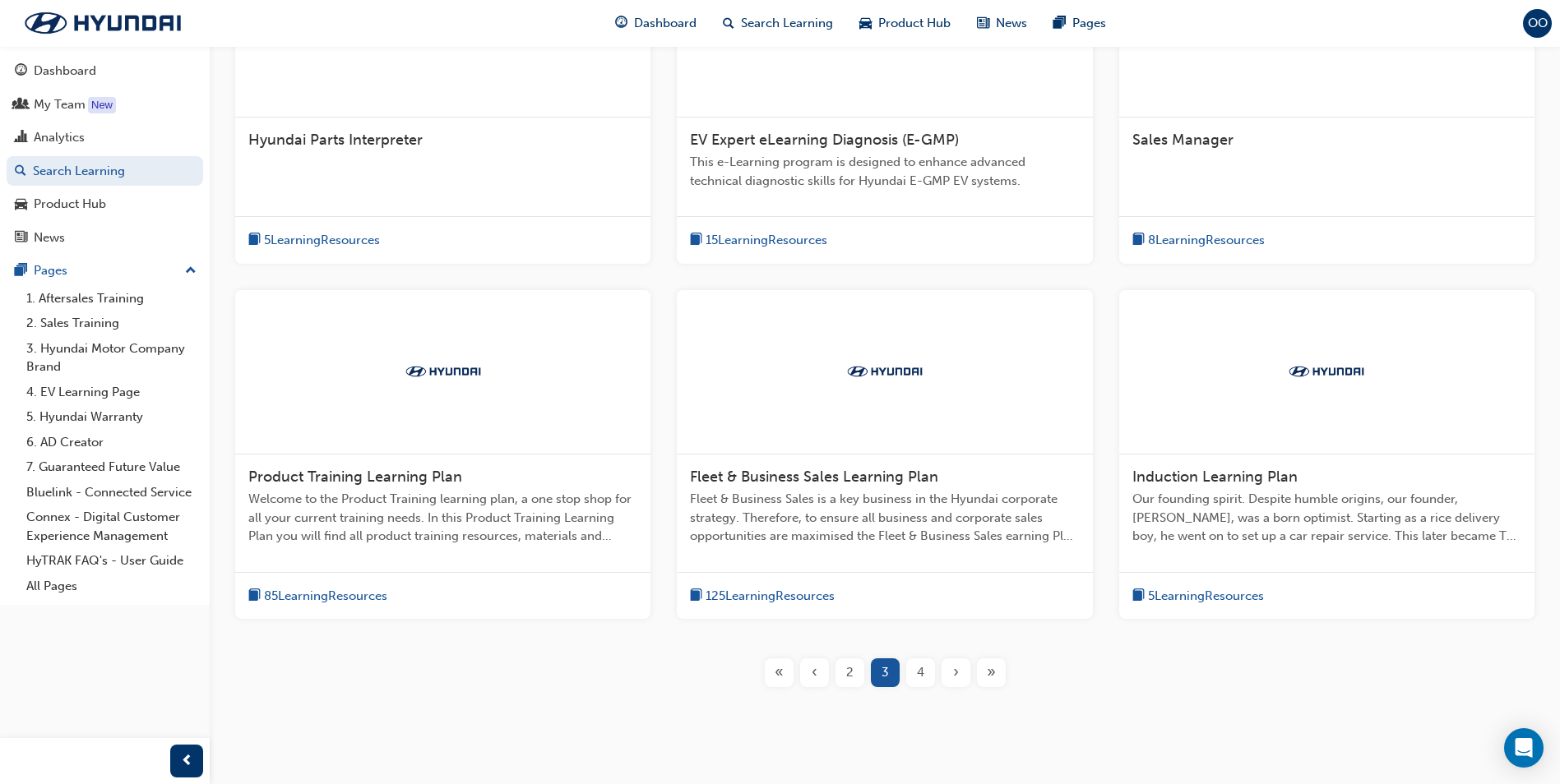
click at [924, 675] on span "4" at bounding box center [920, 672] width 7 height 19
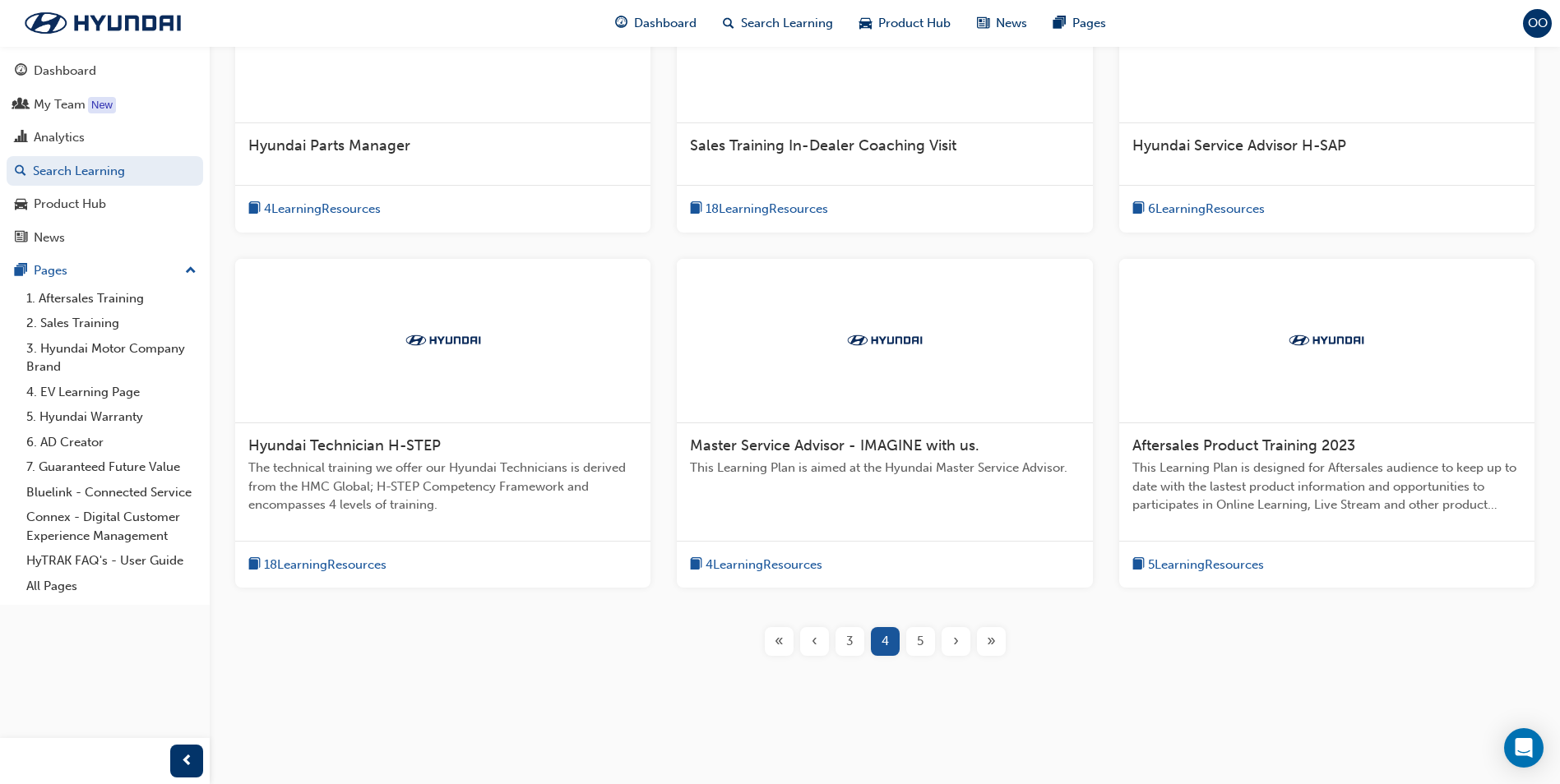
scroll to position [427, 0]
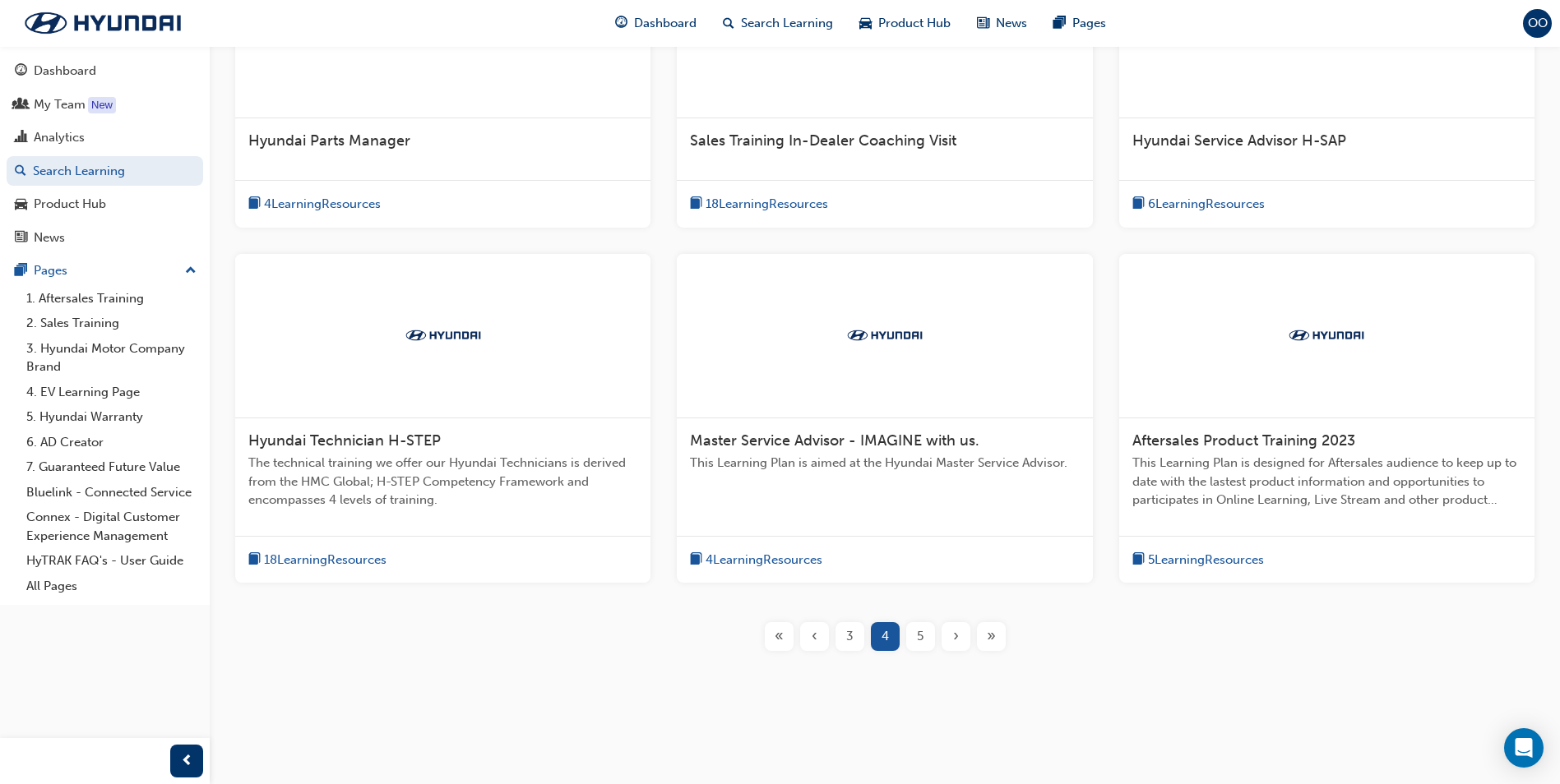
click at [925, 636] on div "5" at bounding box center [920, 636] width 28 height 28
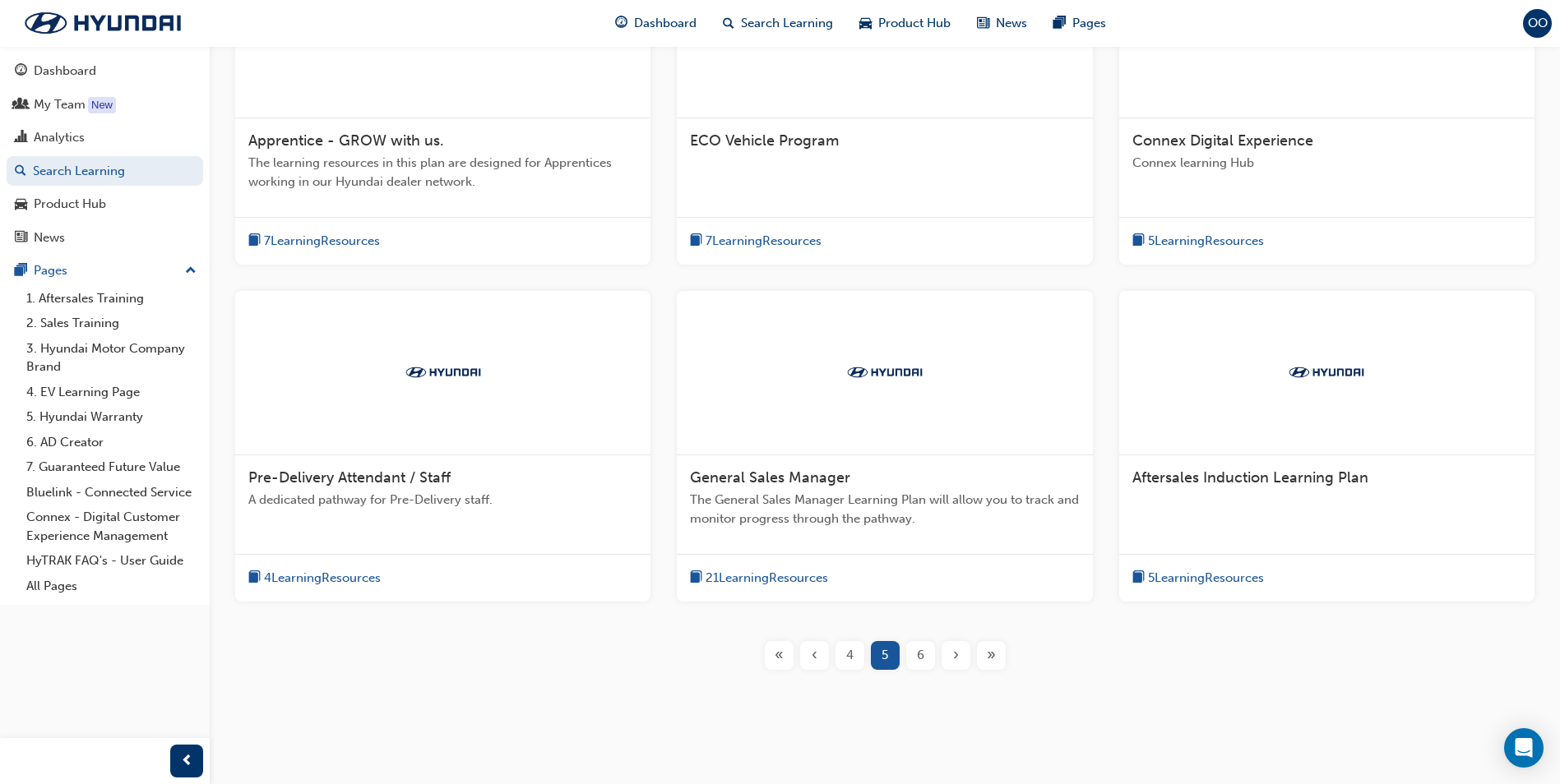
scroll to position [345, 0]
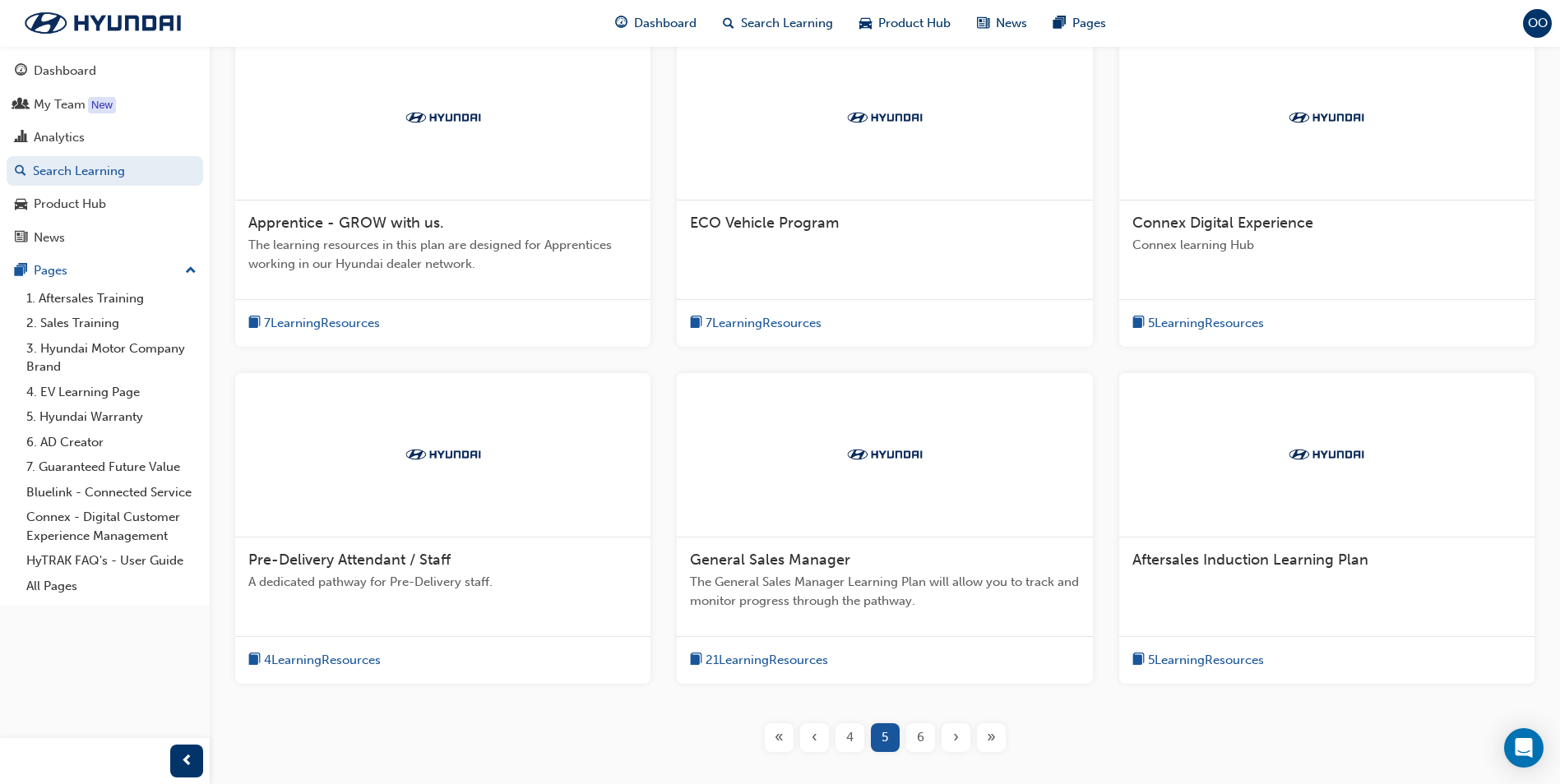
click at [920, 739] on span "6" at bounding box center [920, 737] width 7 height 19
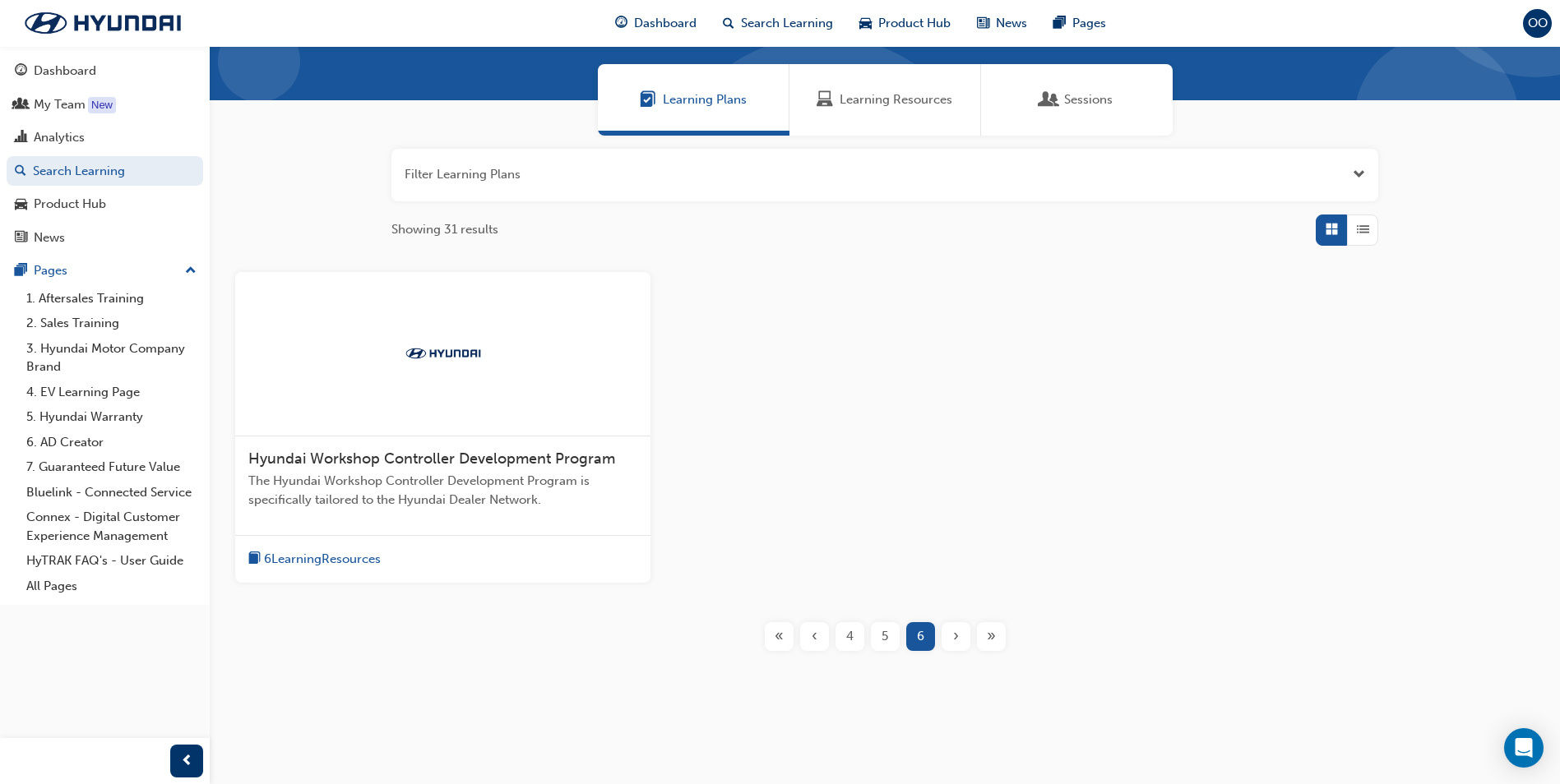
scroll to position [108, 0]
